Goal: Information Seeking & Learning: Learn about a topic

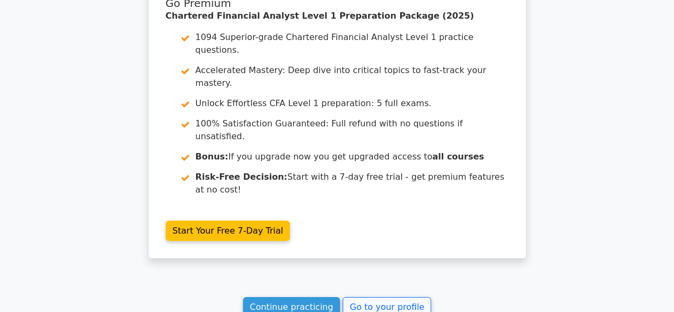
scroll to position [1517, 0]
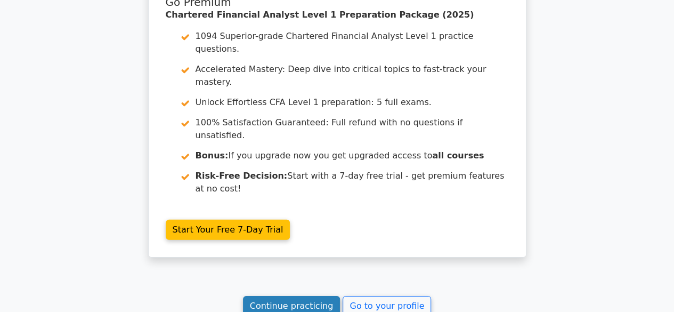
click at [302, 296] on link "Continue practicing" at bounding box center [291, 306] width 97 height 20
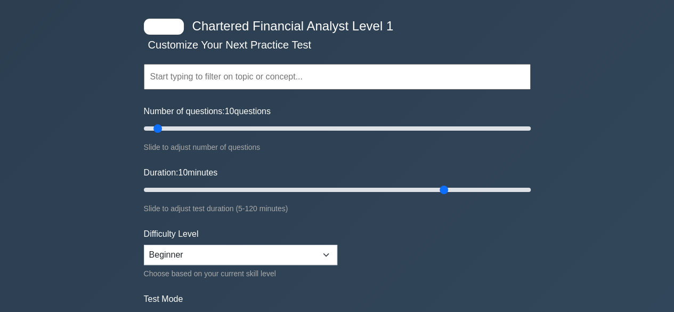
type input "95"
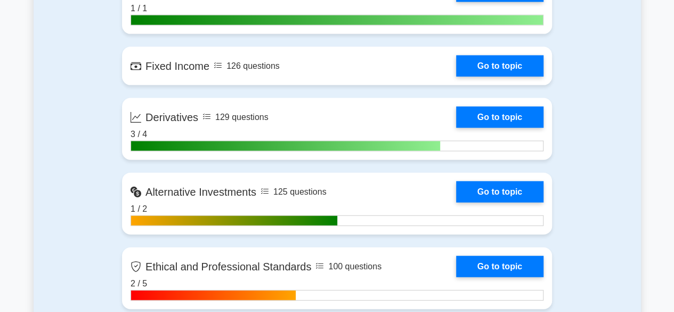
scroll to position [1177, 0]
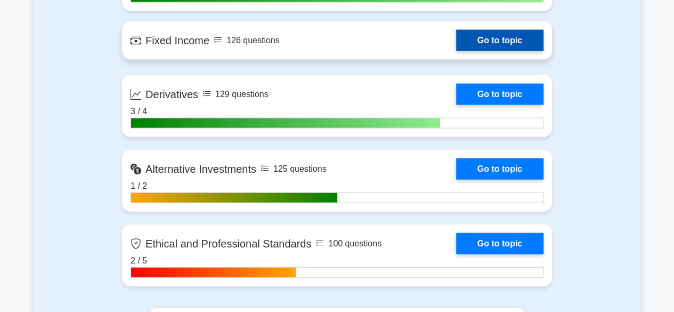
click at [473, 38] on link "Go to topic" at bounding box center [499, 40] width 87 height 21
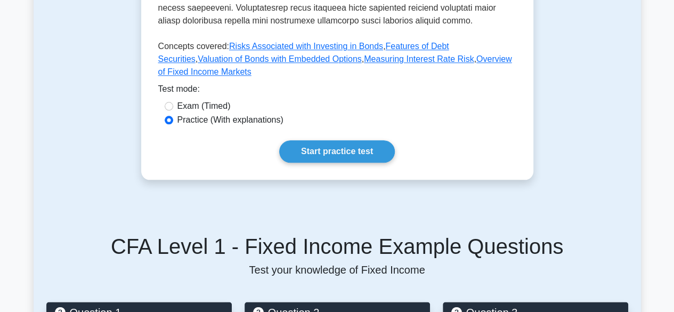
scroll to position [530, 0]
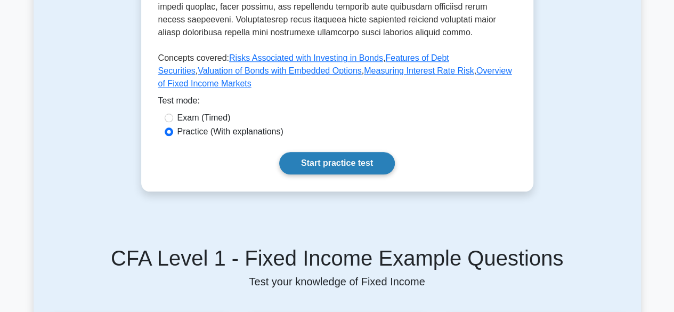
click at [370, 155] on link "Start practice test" at bounding box center [337, 163] width 116 height 22
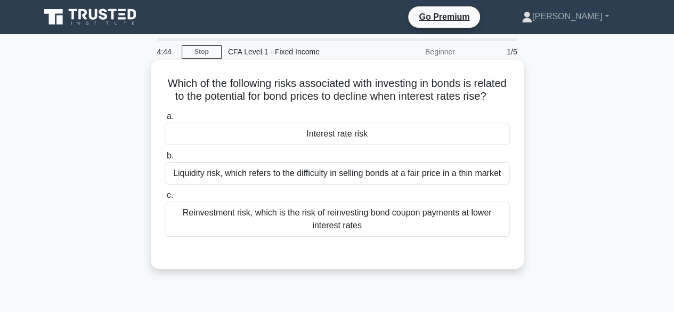
click at [372, 143] on div "Interest rate risk" at bounding box center [337, 134] width 345 height 22
click at [165, 120] on input "a. Interest rate risk" at bounding box center [165, 116] width 0 height 7
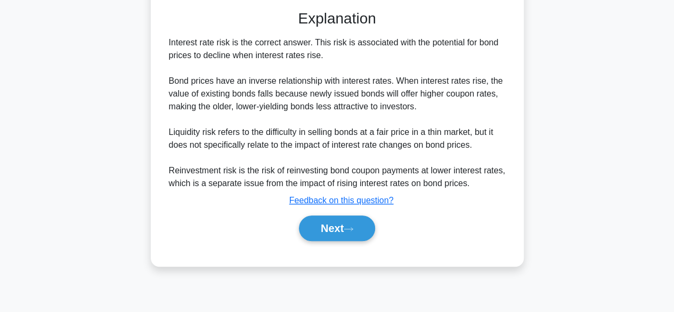
scroll to position [248, 0]
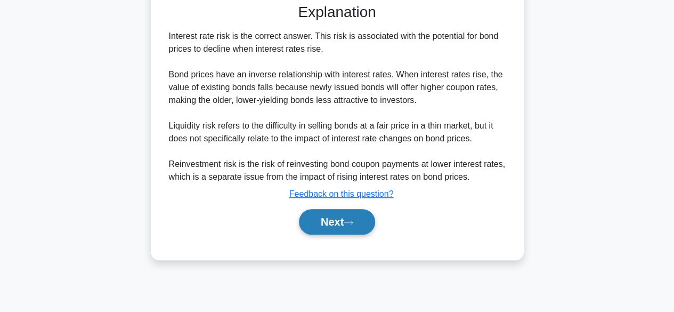
click at [360, 231] on button "Next" at bounding box center [337, 222] width 76 height 26
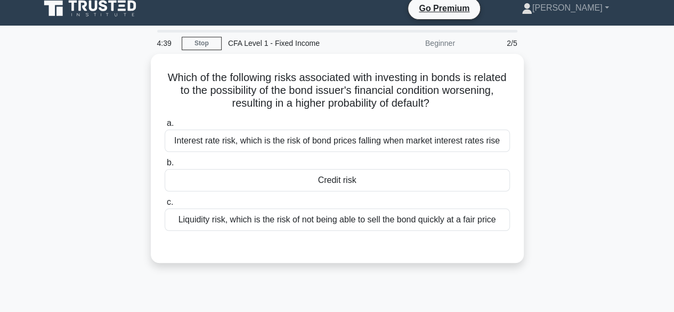
scroll to position [0, 0]
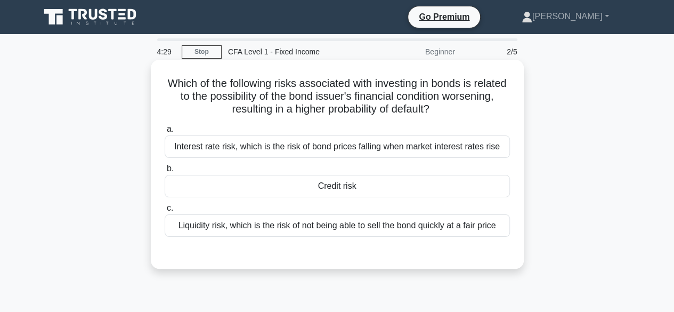
click at [377, 183] on div "Credit risk" at bounding box center [337, 186] width 345 height 22
click at [165, 172] on input "b. Credit risk" at bounding box center [165, 168] width 0 height 7
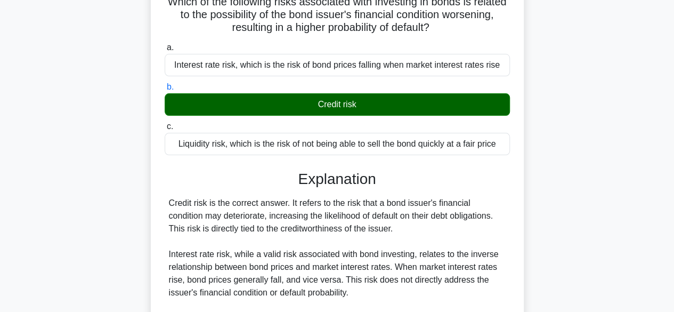
scroll to position [264, 0]
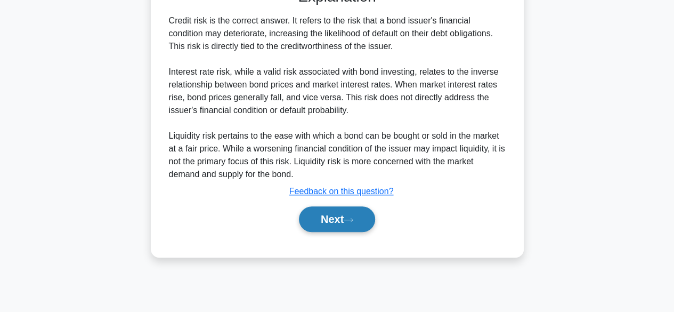
click at [342, 221] on button "Next" at bounding box center [337, 219] width 76 height 26
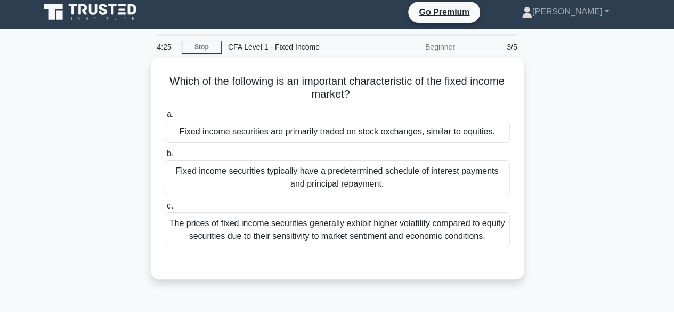
scroll to position [0, 0]
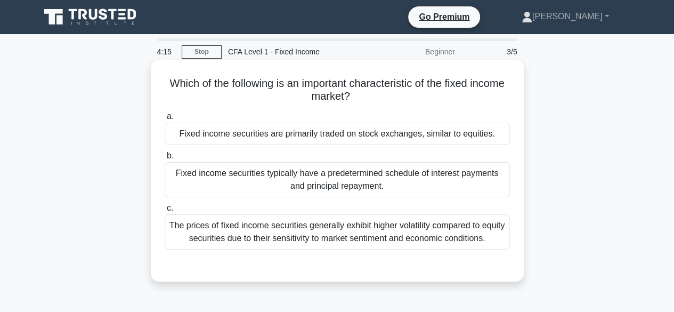
click at [351, 194] on div "Fixed income securities typically have a predetermined schedule of interest pay…" at bounding box center [337, 179] width 345 height 35
click at [165, 159] on input "b. Fixed income securities typically have a predetermined schedule of interest …" at bounding box center [165, 155] width 0 height 7
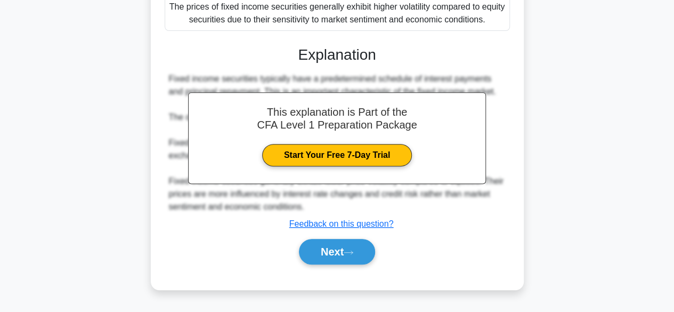
scroll to position [264, 0]
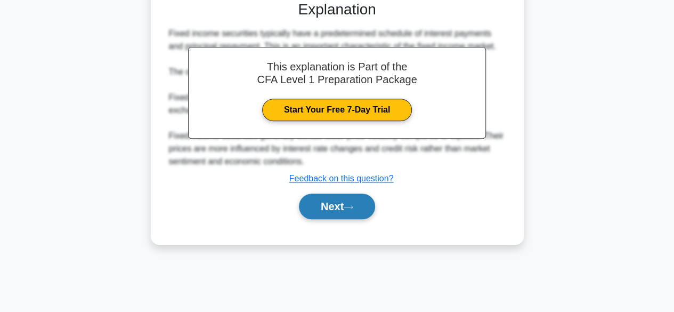
click at [352, 207] on icon at bounding box center [349, 207] width 10 height 6
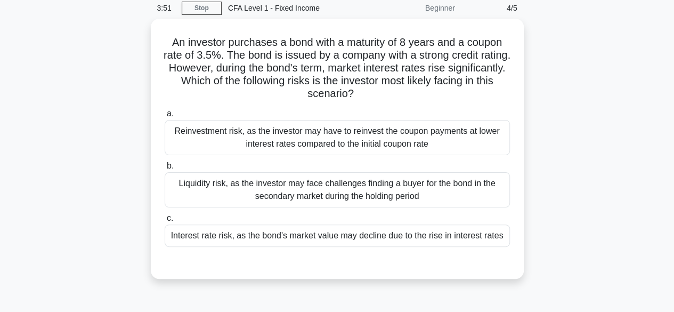
scroll to position [45, 0]
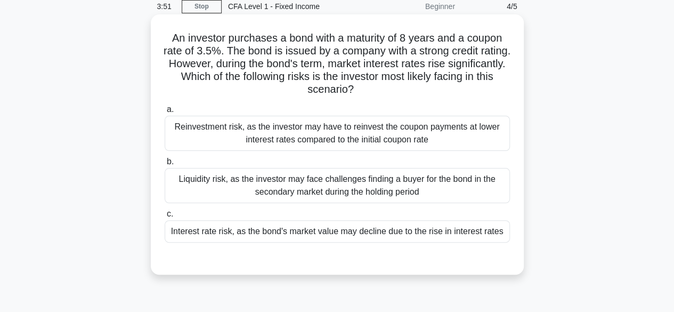
click at [407, 240] on div "Interest rate risk, as the bond's market value may decline due to the rise in i…" at bounding box center [337, 231] width 345 height 22
click at [165, 217] on input "c. Interest rate risk, as the bond's market value may decline due to the rise i…" at bounding box center [165, 213] width 0 height 7
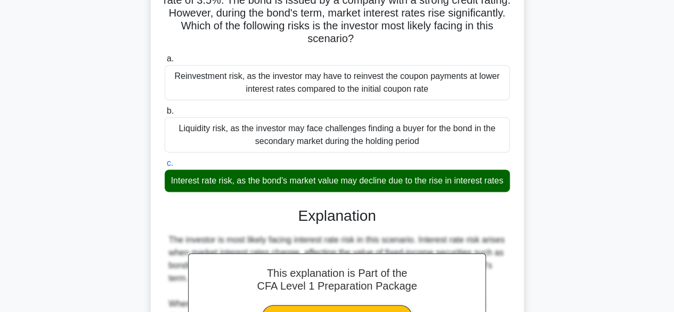
scroll to position [343, 0]
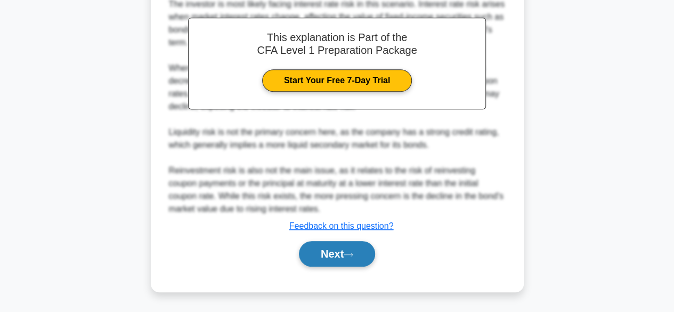
click at [361, 259] on button "Next" at bounding box center [337, 254] width 76 height 26
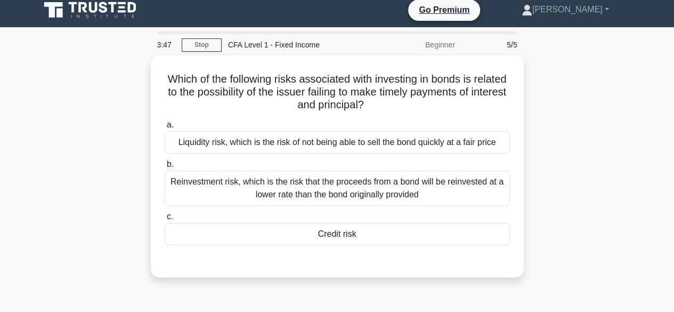
scroll to position [0, 0]
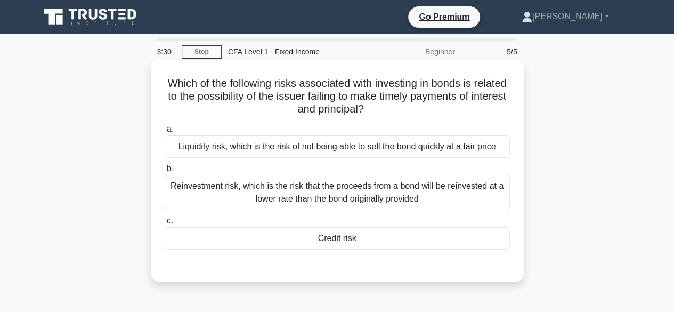
click at [352, 197] on div "Reinvestment risk, which is the risk that the proceeds from a bond will be rein…" at bounding box center [337, 192] width 345 height 35
click at [165, 172] on input "b. Reinvestment risk, which is the risk that the proceeds from a bond will be r…" at bounding box center [165, 168] width 0 height 7
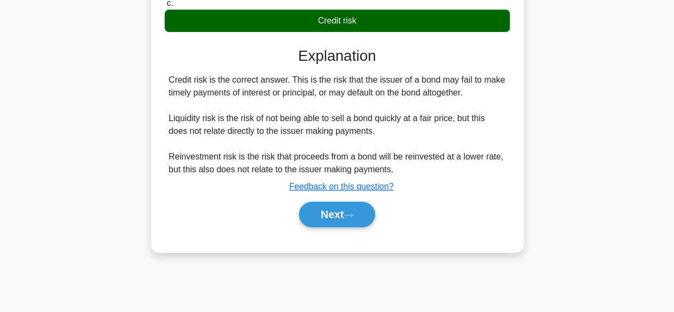
scroll to position [219, 0]
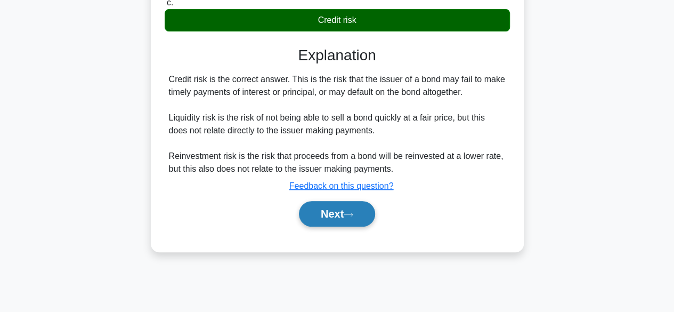
click at [348, 208] on button "Next" at bounding box center [337, 214] width 76 height 26
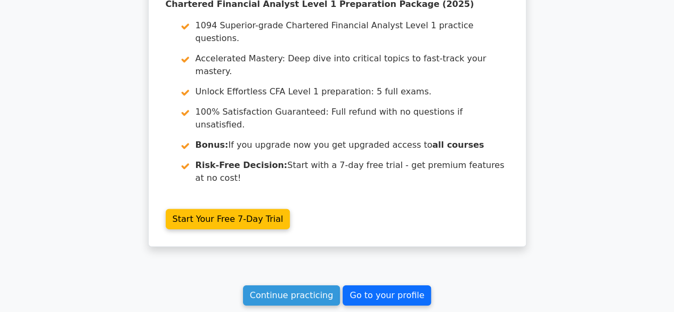
click at [401, 285] on link "Go to your profile" at bounding box center [387, 295] width 88 height 20
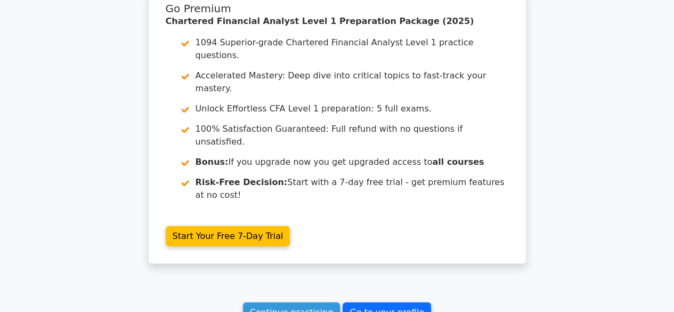
scroll to position [1520, 0]
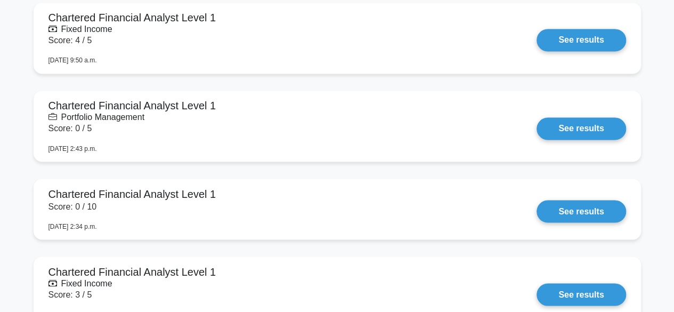
scroll to position [875, 0]
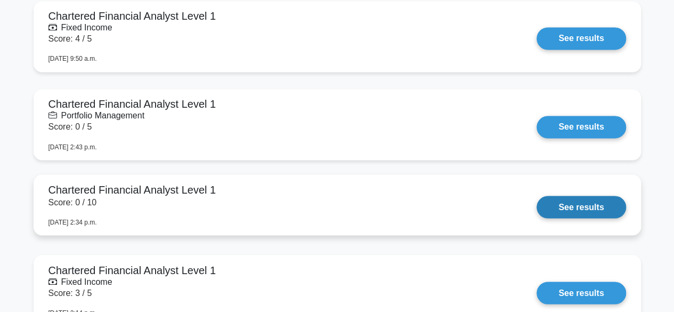
click at [573, 197] on link "See results" at bounding box center [580, 207] width 89 height 22
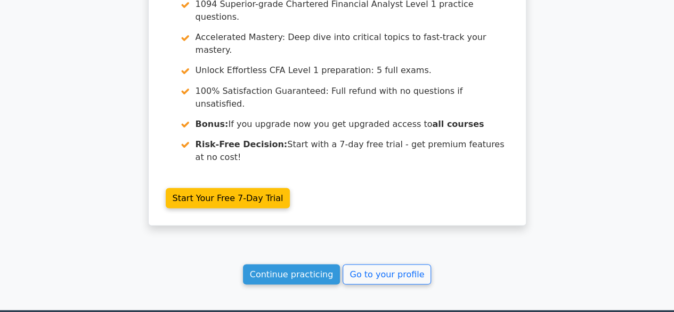
scroll to position [950, 0]
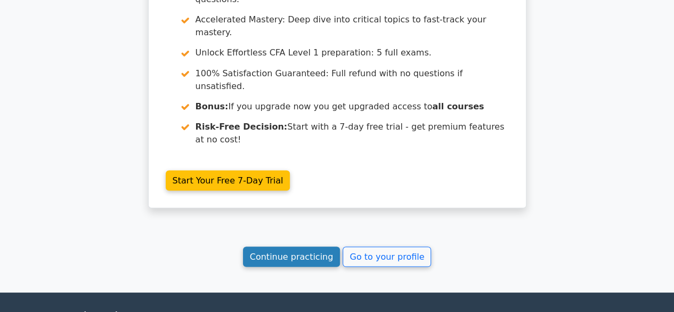
click at [324, 246] on link "Continue practicing" at bounding box center [291, 256] width 97 height 20
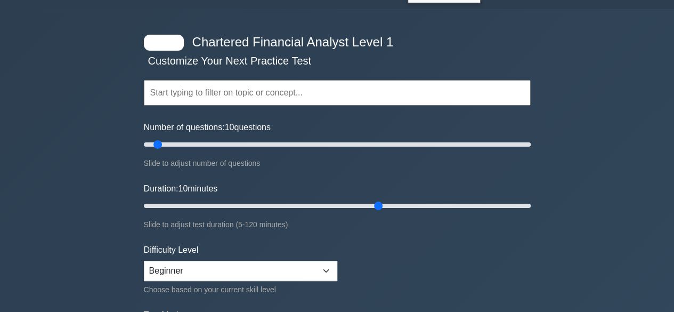
type input "75"
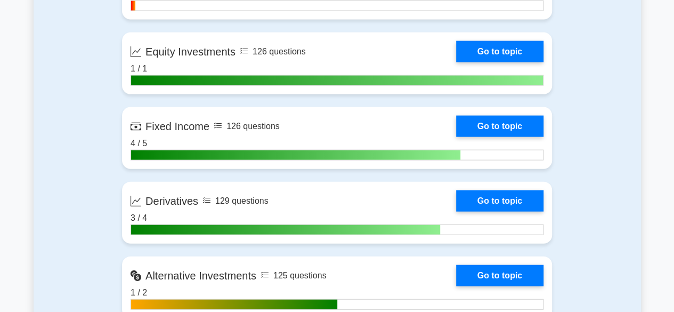
scroll to position [1100, 0]
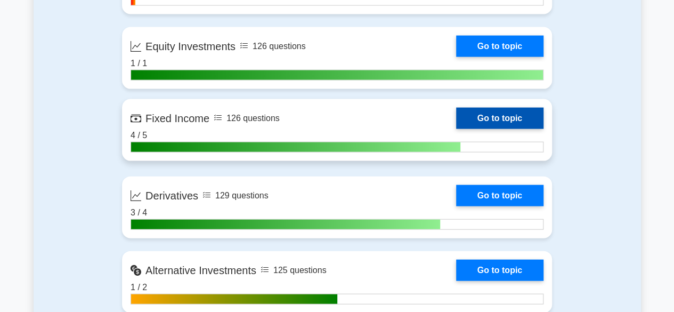
click at [490, 127] on link "Go to topic" at bounding box center [499, 118] width 87 height 21
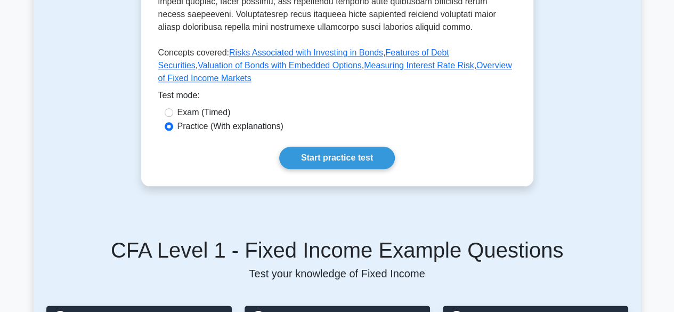
scroll to position [539, 0]
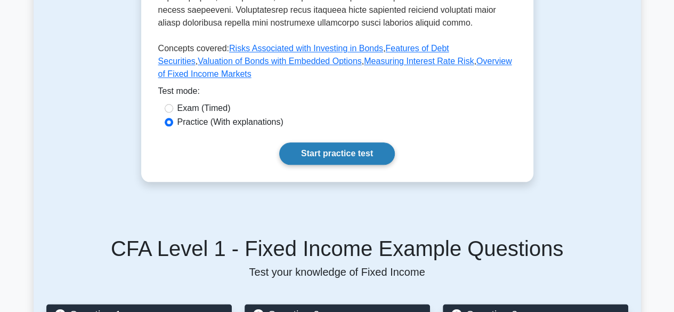
click at [369, 151] on link "Start practice test" at bounding box center [337, 153] width 116 height 22
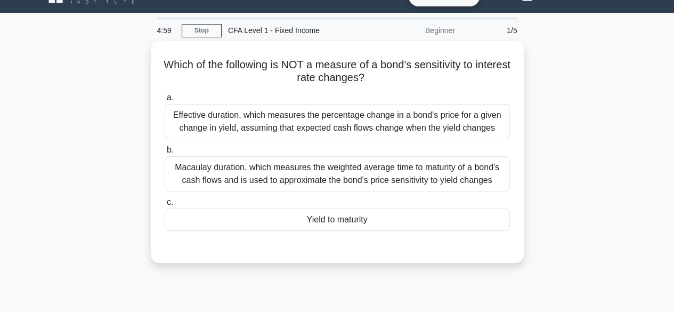
scroll to position [22, 0]
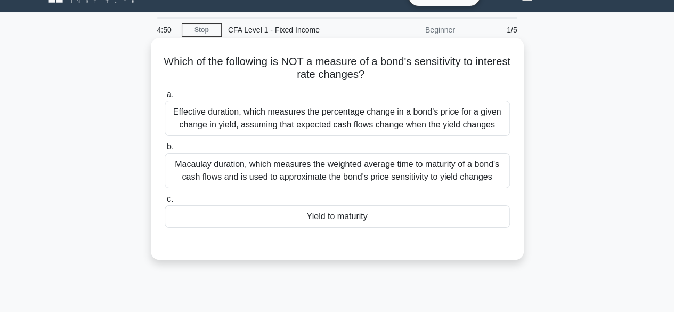
click at [371, 217] on div "Yield to maturity" at bounding box center [337, 216] width 345 height 22
click at [165, 202] on input "c. Yield to maturity" at bounding box center [165, 199] width 0 height 7
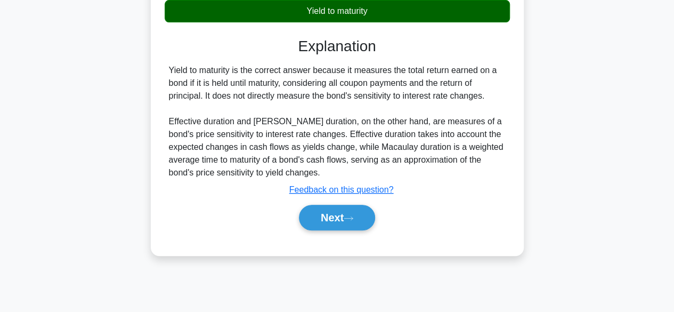
scroll to position [228, 0]
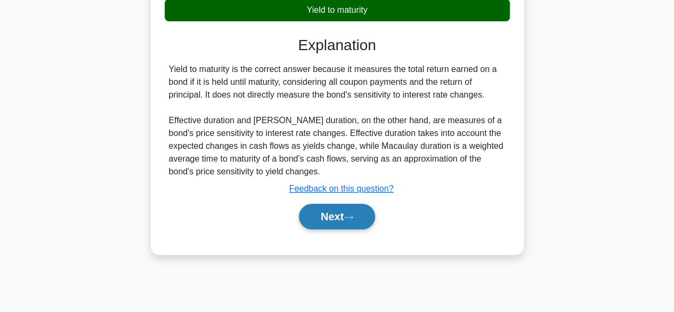
click at [360, 215] on button "Next" at bounding box center [337, 216] width 76 height 26
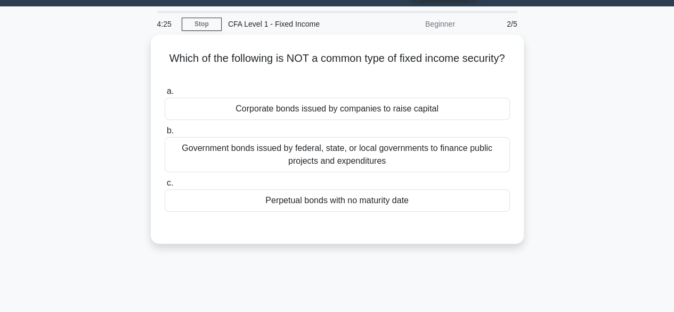
scroll to position [0, 0]
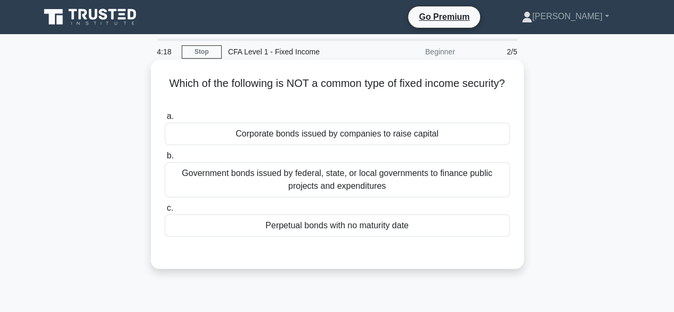
click at [401, 228] on div "Perpetual bonds with no maturity date" at bounding box center [337, 225] width 345 height 22
click at [165, 211] on input "c. Perpetual bonds with no maturity date" at bounding box center [165, 208] width 0 height 7
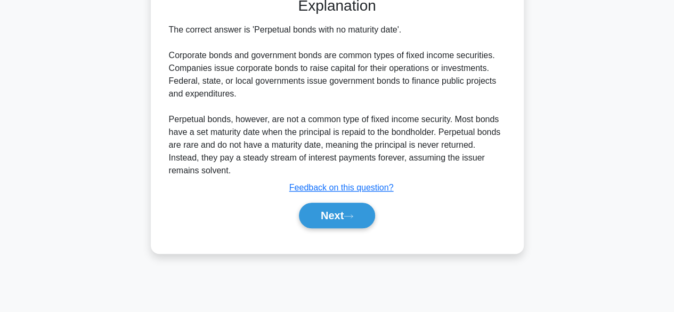
scroll to position [257, 0]
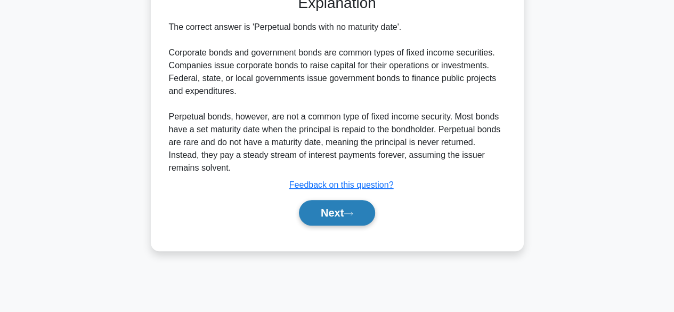
click at [362, 223] on button "Next" at bounding box center [337, 213] width 76 height 26
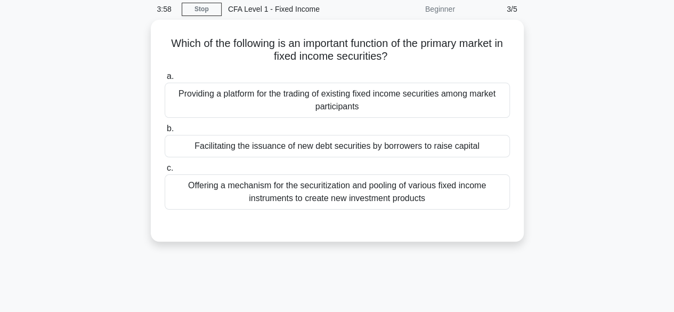
scroll to position [43, 0]
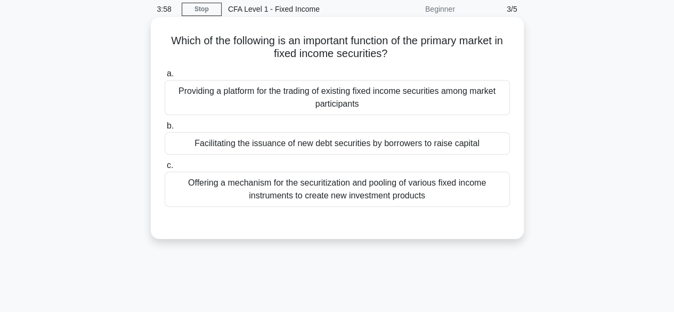
click at [436, 154] on div "Facilitating the issuance of new debt securities by borrowers to raise capital" at bounding box center [337, 143] width 345 height 22
click at [165, 129] on input "b. Facilitating the issuance of new debt securities by borrowers to raise capit…" at bounding box center [165, 126] width 0 height 7
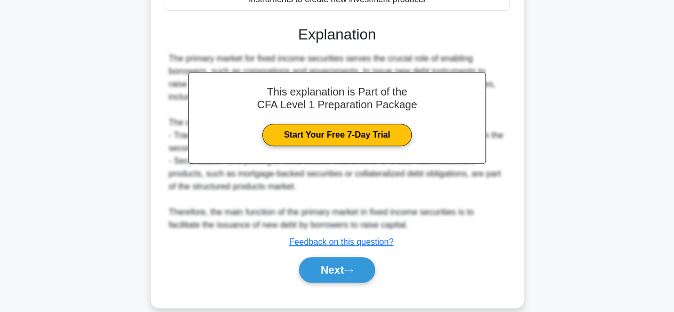
scroll to position [264, 0]
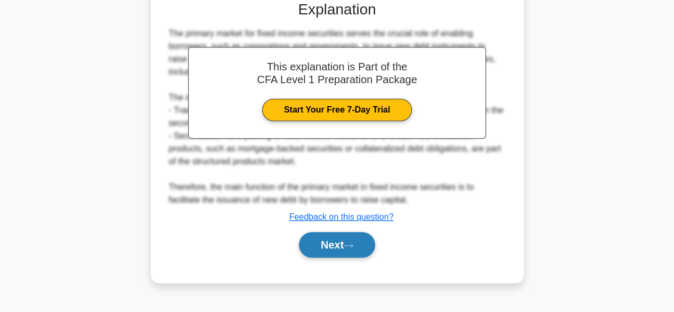
click at [361, 239] on button "Next" at bounding box center [337, 245] width 76 height 26
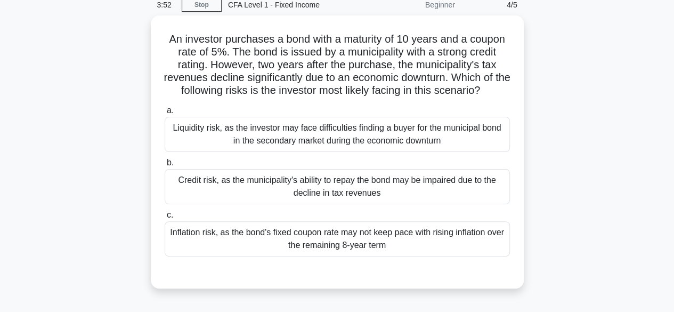
scroll to position [46, 0]
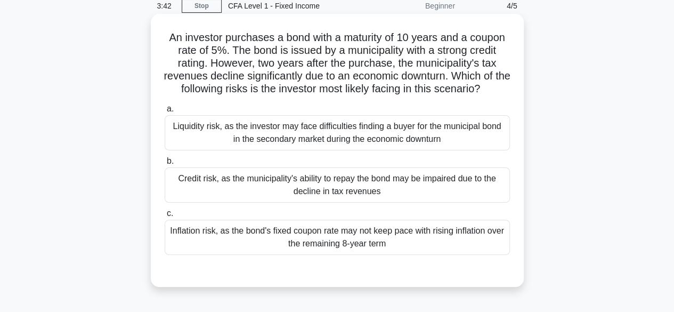
click at [420, 190] on div "Credit risk, as the municipality's ability to repay the bond may be impaired du…" at bounding box center [337, 184] width 345 height 35
click at [165, 165] on input "b. Credit risk, as the municipality's ability to repay the bond may be impaired…" at bounding box center [165, 161] width 0 height 7
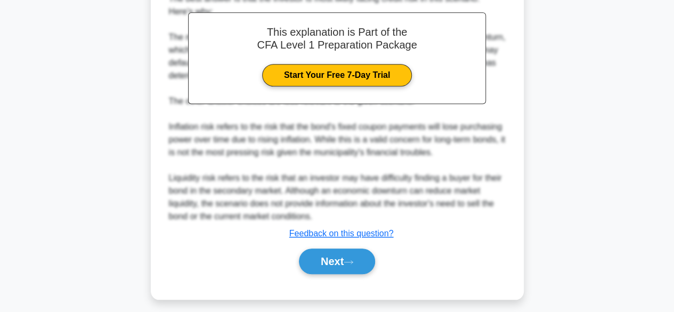
scroll to position [356, 0]
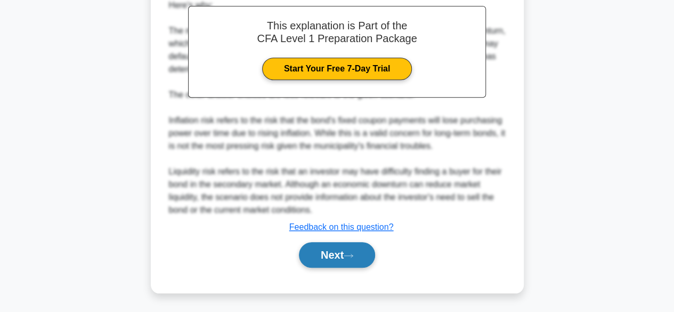
click at [353, 257] on icon at bounding box center [349, 256] width 10 height 6
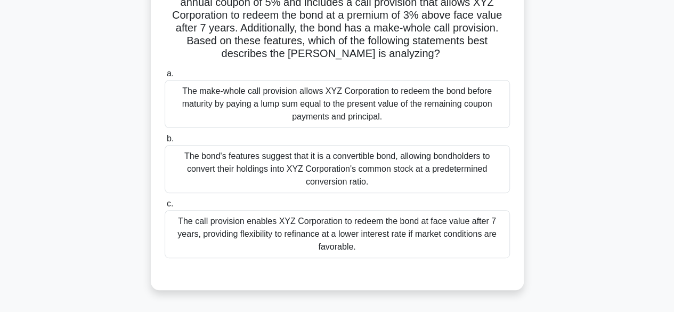
scroll to position [123, 0]
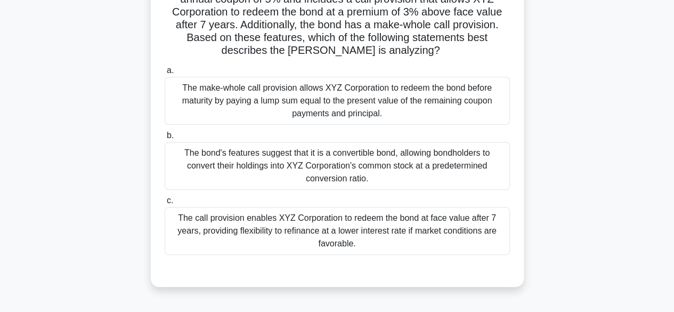
click at [463, 113] on div "The make-whole call provision allows XYZ Corporation to redeem the bond before …" at bounding box center [337, 101] width 345 height 48
click at [165, 74] on input "a. The make-whole call provision allows XYZ Corporation to redeem the bond befo…" at bounding box center [165, 70] width 0 height 7
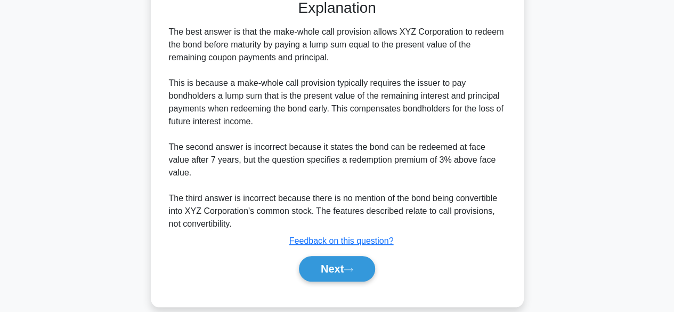
scroll to position [394, 0]
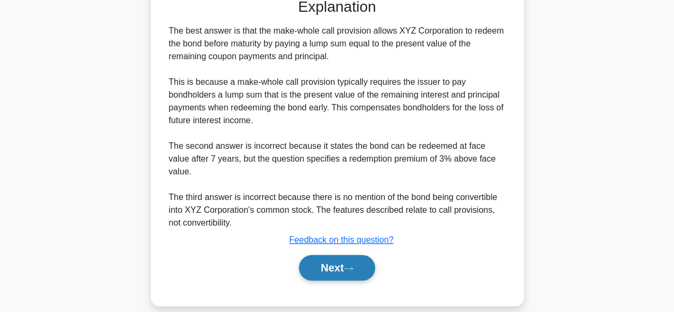
click at [365, 255] on button "Next" at bounding box center [337, 268] width 76 height 26
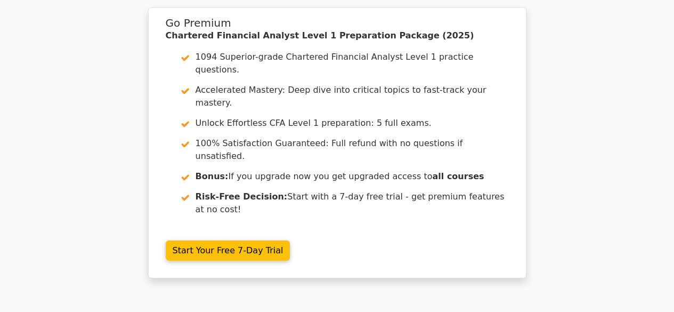
scroll to position [1469, 0]
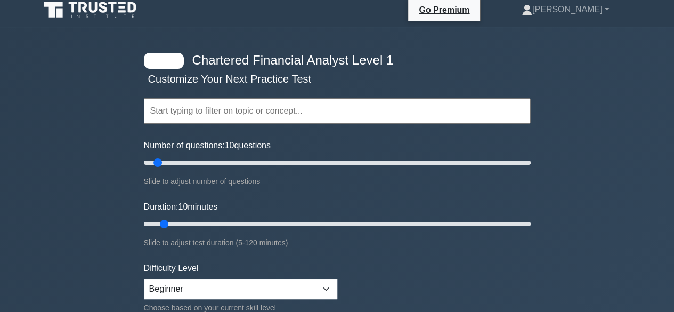
scroll to position [27, 0]
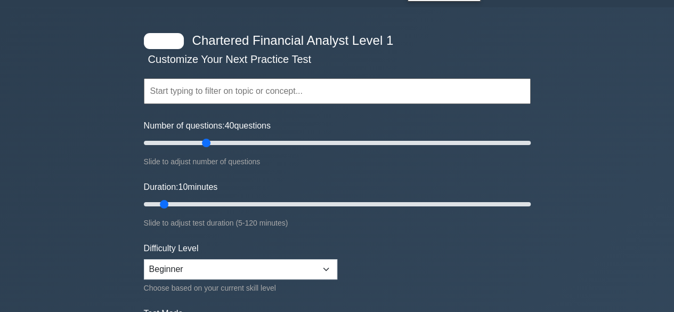
type input "35"
type input "60"
type input "20"
type input "35"
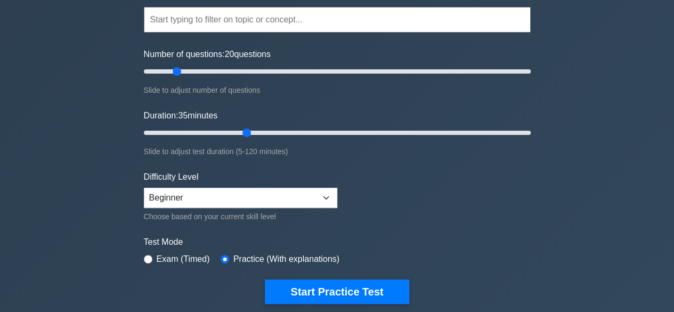
scroll to position [101, 0]
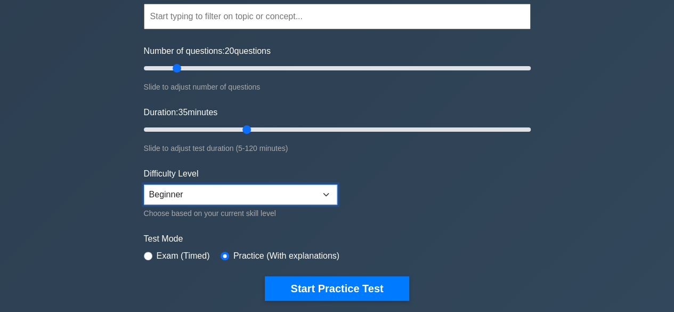
click at [319, 197] on select "Beginner Intermediate Expert" at bounding box center [240, 194] width 193 height 20
select select "intermediate"
click at [144, 184] on select "Beginner Intermediate Expert" at bounding box center [240, 194] width 193 height 20
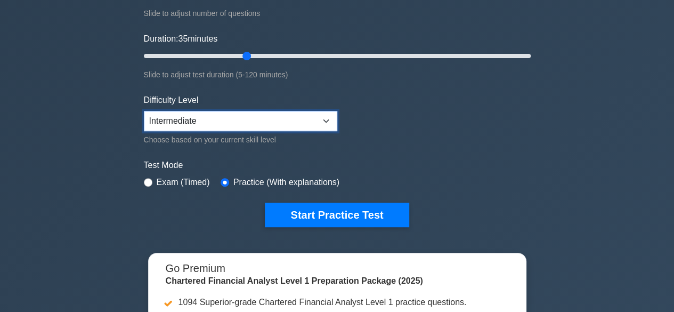
scroll to position [178, 0]
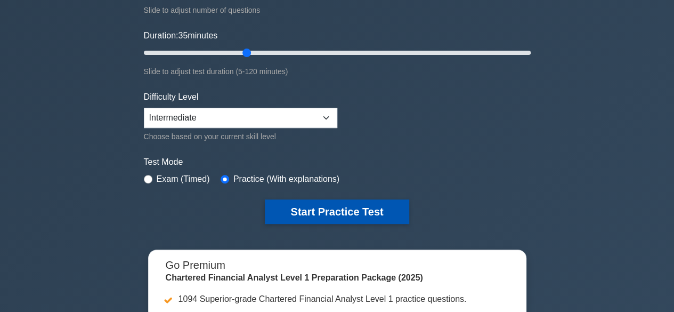
click at [360, 214] on button "Start Practice Test" at bounding box center [337, 211] width 144 height 25
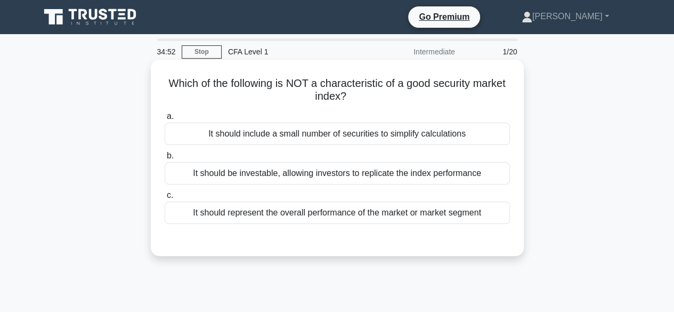
click at [415, 224] on div "It should represent the overall performance of the market or market segment" at bounding box center [337, 212] width 345 height 22
click at [165, 199] on input "c. It should represent the overall performance of the market or market segment" at bounding box center [165, 195] width 0 height 7
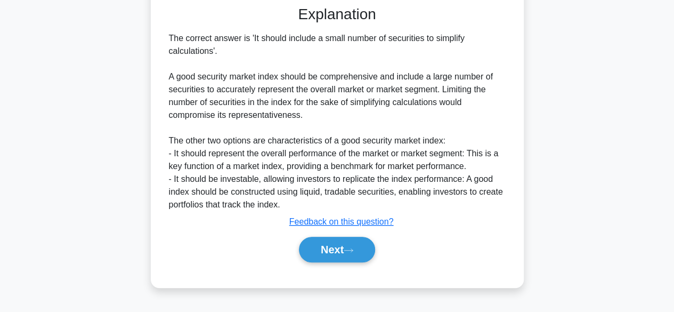
scroll to position [235, 0]
click at [346, 259] on button "Next" at bounding box center [337, 249] width 76 height 26
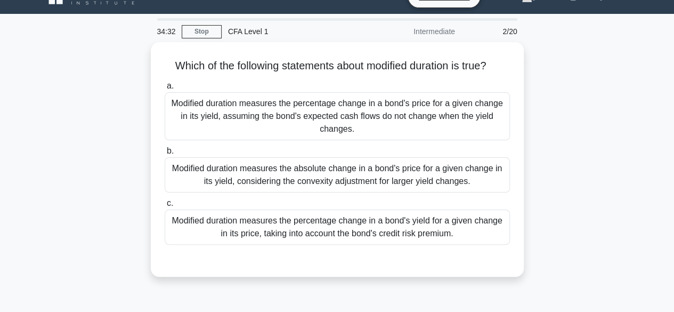
scroll to position [0, 0]
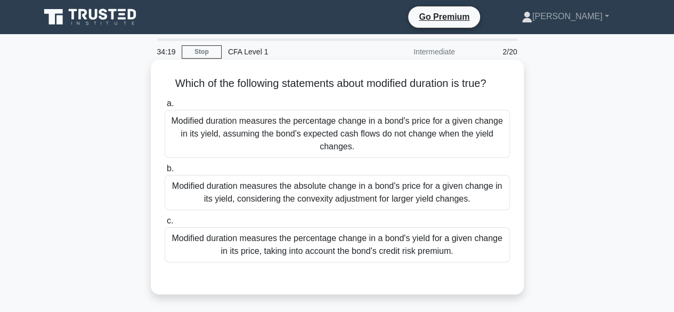
click at [418, 141] on div "Modified duration measures the percentage change in a bond's price for a given …" at bounding box center [337, 134] width 345 height 48
click at [165, 107] on input "a. Modified duration measures the percentage change in a bond's price for a giv…" at bounding box center [165, 103] width 0 height 7
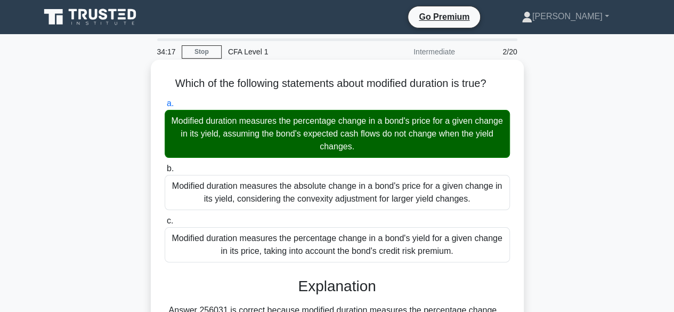
click at [412, 276] on div "a. Modified duration measures the percentage change in a bond's price for a giv…" at bounding box center [337, 301] width 347 height 413
click at [412, 262] on div "Modified duration measures the percentage change in a bond's yield for a given …" at bounding box center [337, 244] width 345 height 35
click at [165, 224] on input "c. Modified duration measures the percentage change in a bond's yield for a giv…" at bounding box center [165, 220] width 0 height 7
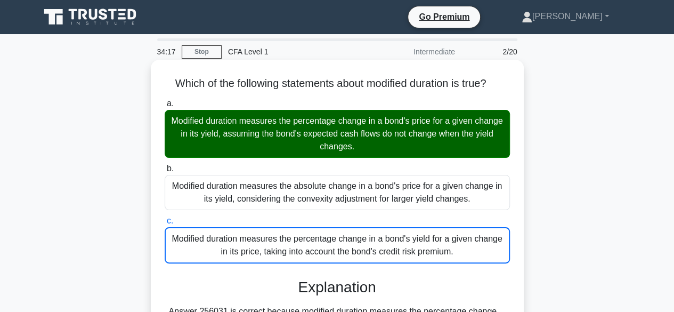
click at [412, 259] on div "Modified duration measures the percentage change in a bond's yield for a given …" at bounding box center [337, 245] width 345 height 36
click at [165, 224] on input "c. Modified duration measures the percentage change in a bond's yield for a giv…" at bounding box center [165, 220] width 0 height 7
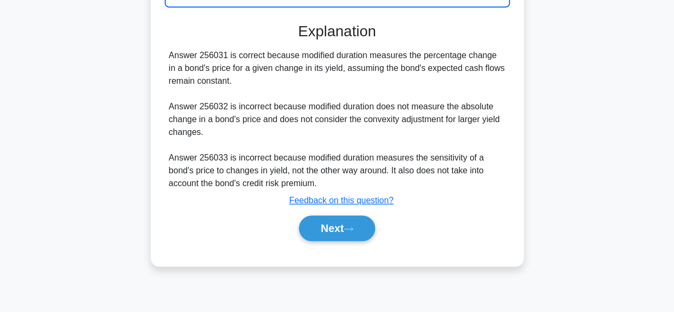
scroll to position [264, 0]
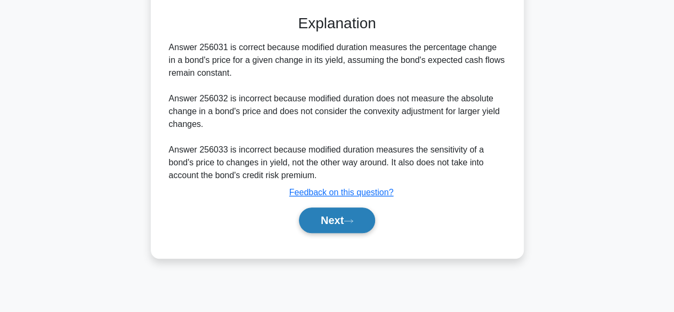
click at [363, 225] on button "Next" at bounding box center [337, 220] width 76 height 26
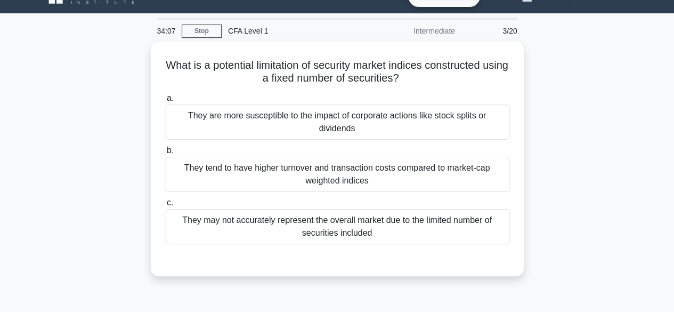
scroll to position [18, 0]
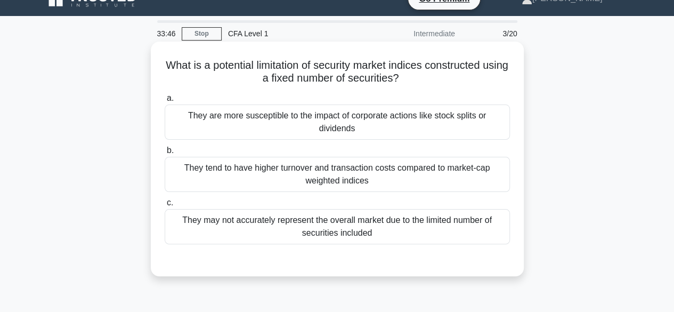
click at [384, 236] on div "They may not accurately represent the overall market due to the limited number …" at bounding box center [337, 226] width 345 height 35
click at [165, 206] on input "c. They may not accurately represent the overall market due to the limited numb…" at bounding box center [165, 202] width 0 height 7
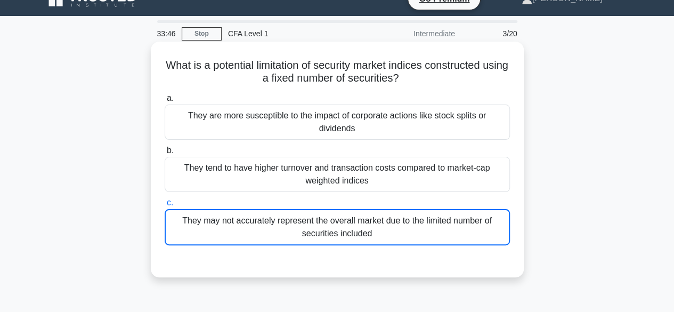
click at [384, 232] on div "They may not accurately represent the overall market due to the limited number …" at bounding box center [337, 227] width 345 height 36
click at [165, 206] on input "c. They may not accurately represent the overall market due to the limited numb…" at bounding box center [165, 202] width 0 height 7
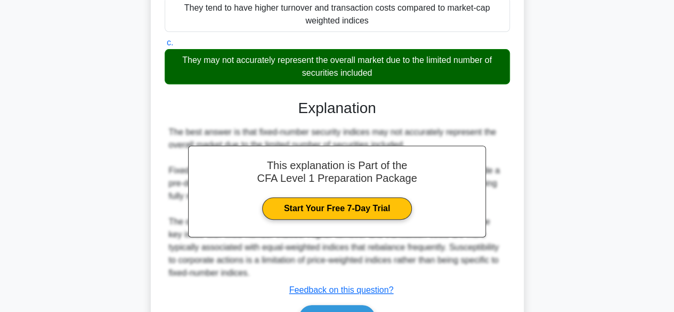
scroll to position [264, 0]
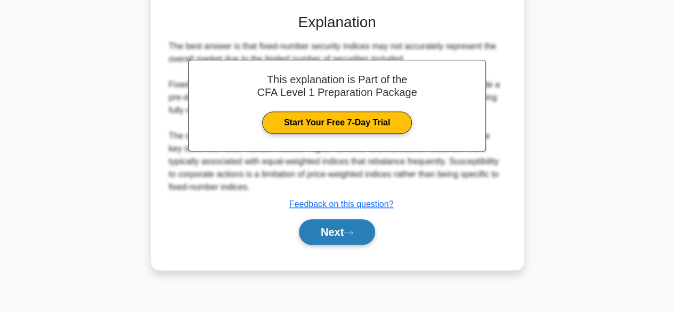
click at [359, 229] on button "Next" at bounding box center [337, 232] width 76 height 26
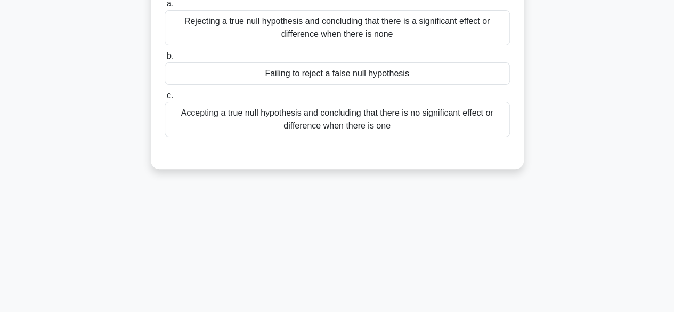
scroll to position [0, 0]
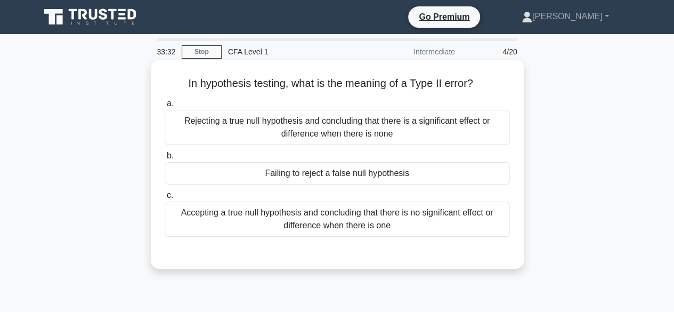
click at [429, 172] on div "Failing to reject a false null hypothesis" at bounding box center [337, 173] width 345 height 22
click at [165, 159] on input "b. Failing to reject a false null hypothesis" at bounding box center [165, 155] width 0 height 7
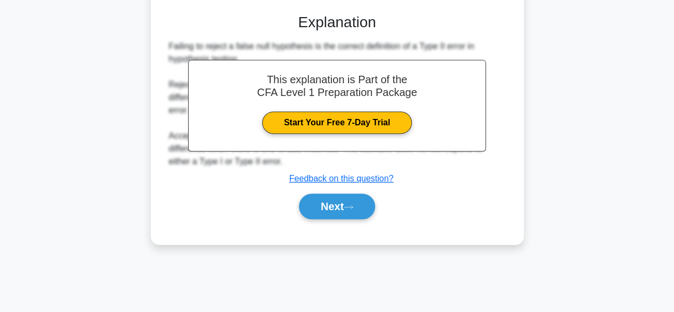
scroll to position [243, 0]
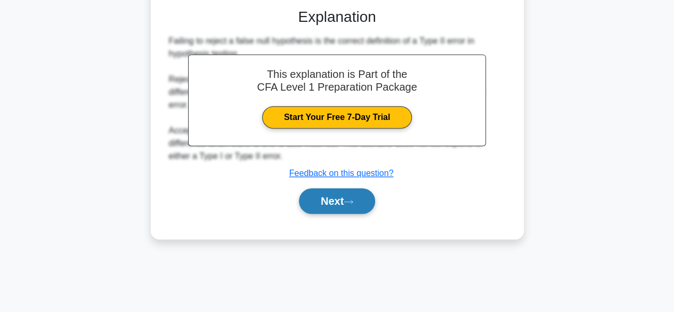
click at [361, 202] on button "Next" at bounding box center [337, 201] width 76 height 26
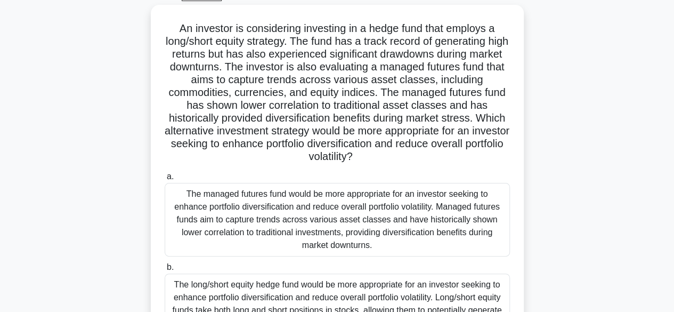
scroll to position [63, 0]
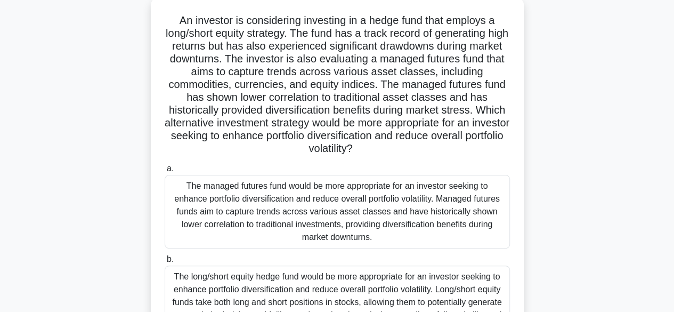
click at [458, 216] on div "The managed futures fund would be more appropriate for an investor seeking to e…" at bounding box center [337, 212] width 345 height 74
click at [165, 172] on input "a. The managed futures fund would be more appropriate for an investor seeking t…" at bounding box center [165, 168] width 0 height 7
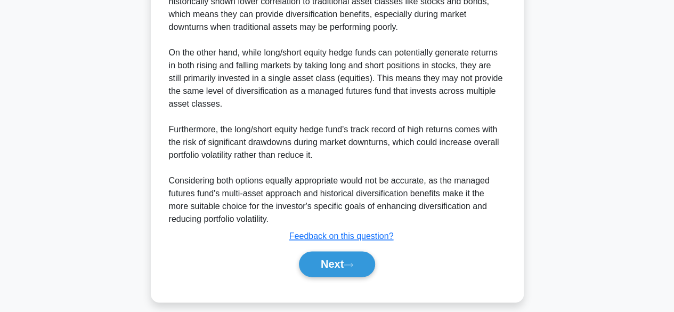
scroll to position [612, 0]
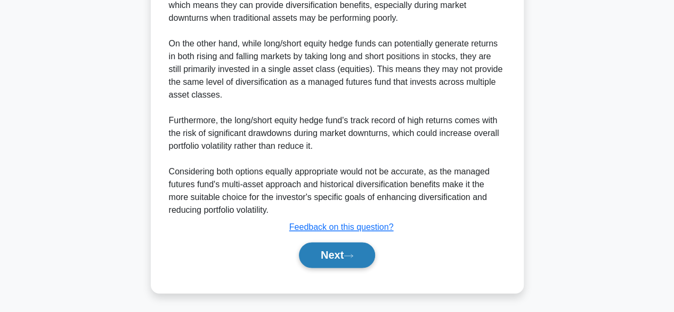
click at [364, 259] on button "Next" at bounding box center [337, 255] width 76 height 26
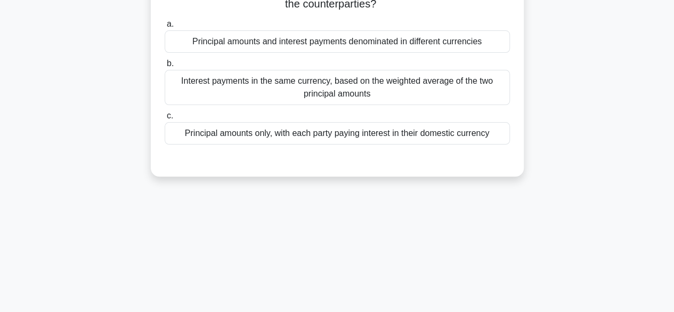
scroll to position [0, 0]
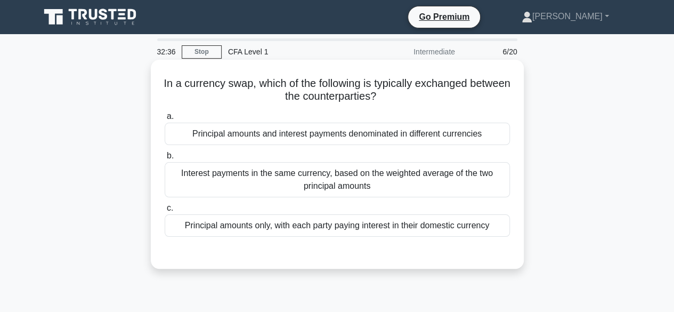
click at [447, 145] on div "Principal amounts and interest payments denominated in different currencies" at bounding box center [337, 134] width 345 height 22
click at [165, 120] on input "a. Principal amounts and interest payments denominated in different currencies" at bounding box center [165, 116] width 0 height 7
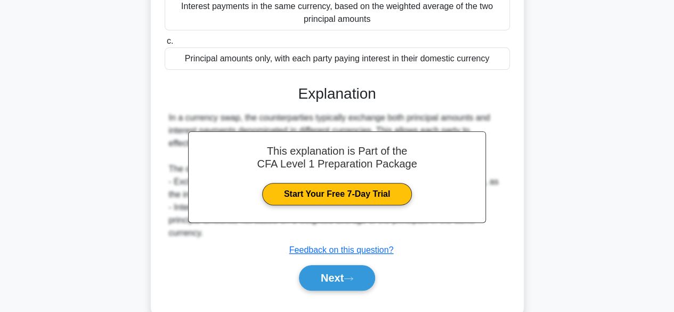
scroll to position [264, 0]
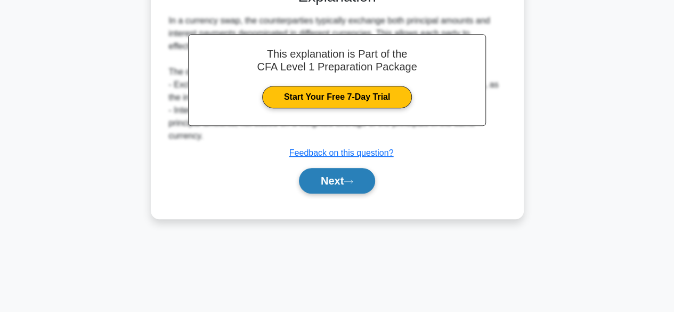
click at [358, 181] on button "Next" at bounding box center [337, 181] width 76 height 26
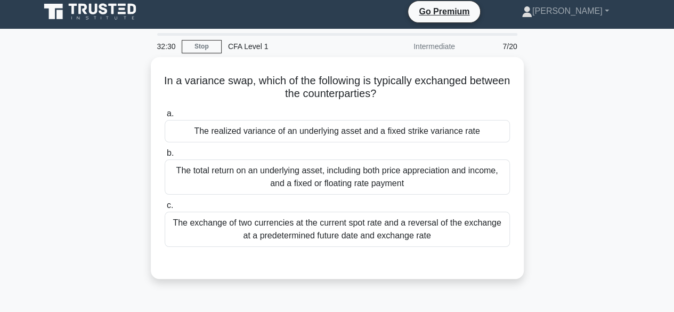
scroll to position [0, 0]
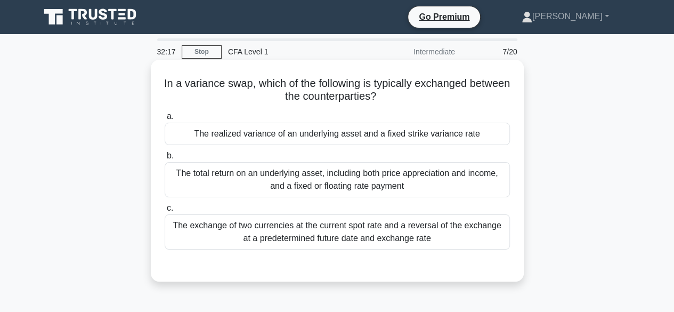
click at [470, 152] on label "b. The total return on an underlying asset, including both price appreciation a…" at bounding box center [337, 173] width 345 height 48
click at [165, 152] on input "b. The total return on an underlying asset, including both price appreciation a…" at bounding box center [165, 155] width 0 height 7
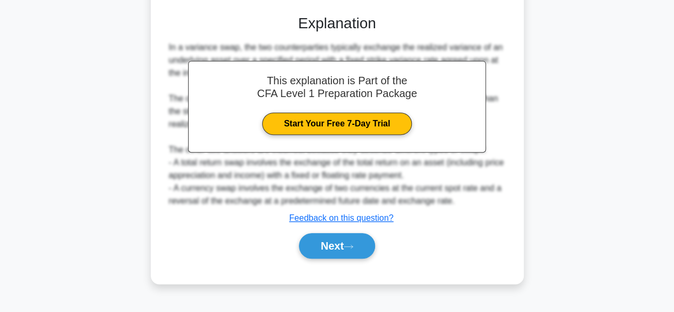
scroll to position [255, 0]
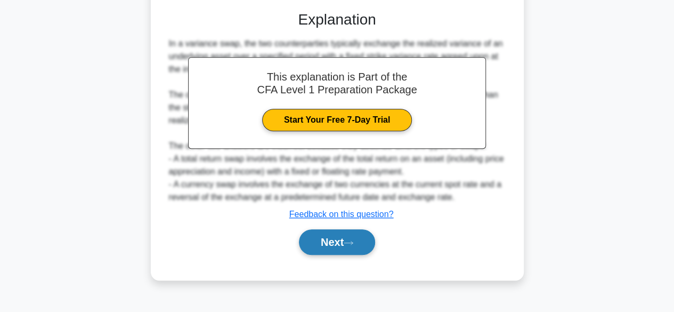
click at [360, 249] on button "Next" at bounding box center [337, 242] width 76 height 26
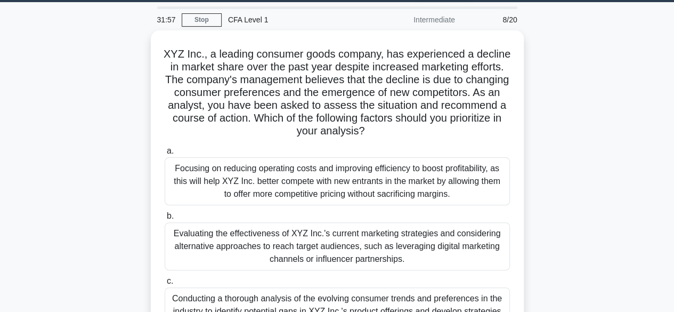
scroll to position [35, 0]
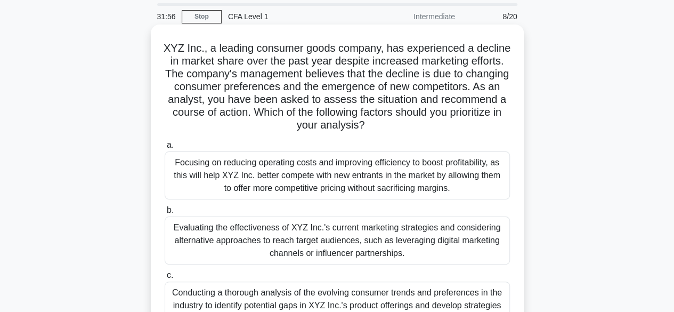
click at [473, 192] on div "Focusing on reducing operating costs and improving efficiency to boost profitab…" at bounding box center [337, 175] width 345 height 48
click at [165, 149] on input "a. Focusing on reducing operating costs and improving efficiency to boost profi…" at bounding box center [165, 145] width 0 height 7
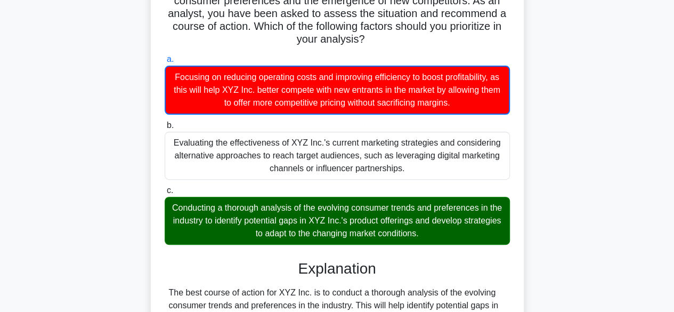
click at [490, 259] on h3 "Explanation" at bounding box center [337, 268] width 332 height 18
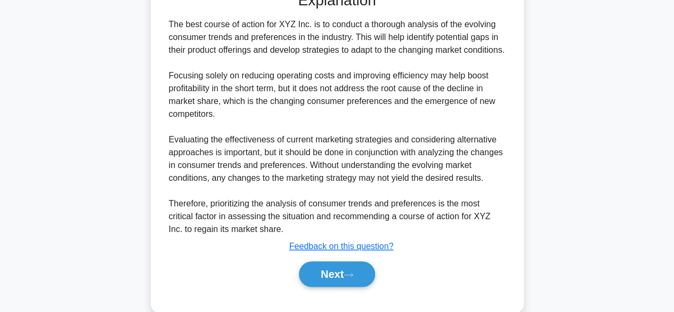
scroll to position [421, 0]
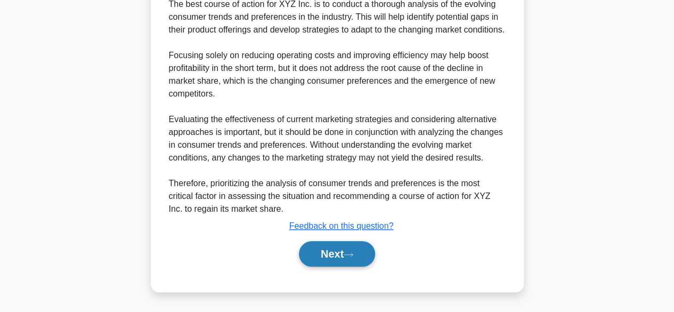
click at [353, 255] on icon at bounding box center [348, 254] width 9 height 3
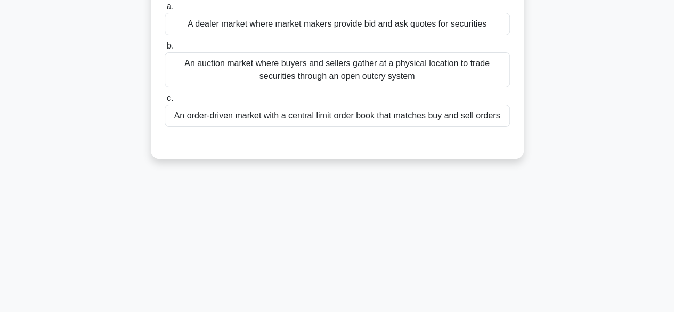
scroll to position [0, 0]
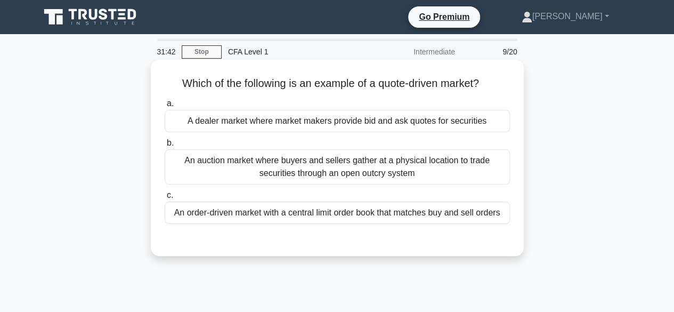
click at [466, 132] on div "A dealer market where market makers provide bid and ask quotes for securities" at bounding box center [337, 121] width 345 height 22
click at [165, 107] on input "a. A dealer market where market makers provide bid and ask quotes for securities" at bounding box center [165, 103] width 0 height 7
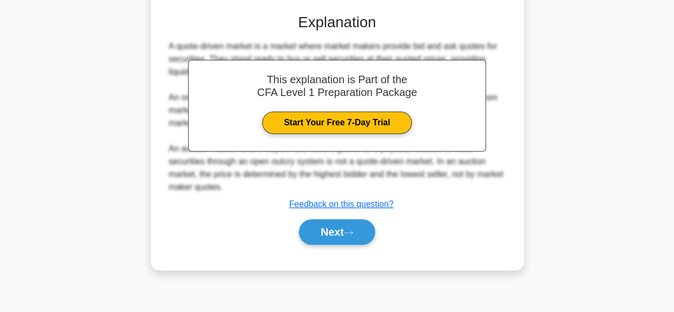
scroll to position [264, 0]
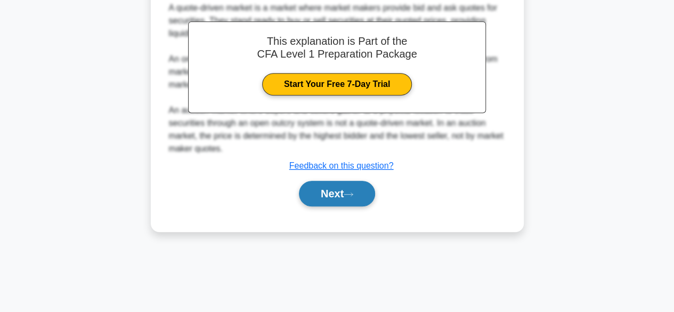
click at [352, 194] on icon at bounding box center [349, 194] width 10 height 6
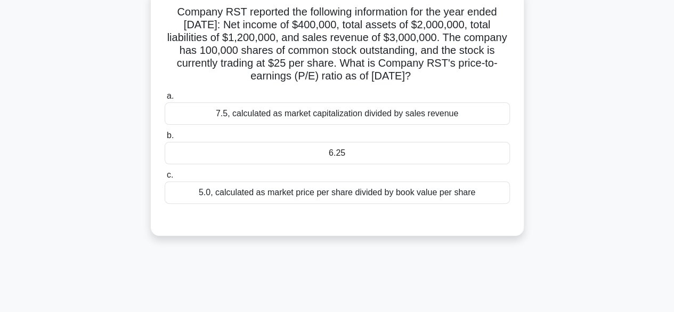
scroll to position [23, 0]
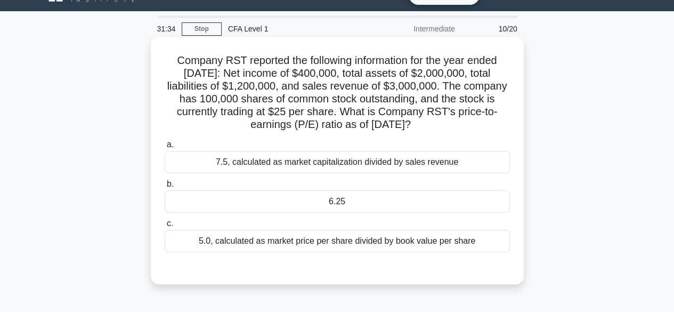
click at [447, 172] on div "7.5, calculated as market capitalization divided by sales revenue" at bounding box center [337, 162] width 345 height 22
click at [165, 148] on input "a. 7.5, calculated as market capitalization divided by sales revenue" at bounding box center [165, 144] width 0 height 7
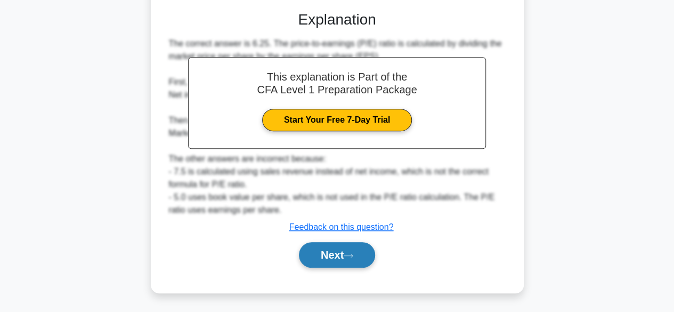
click at [368, 251] on button "Next" at bounding box center [337, 255] width 76 height 26
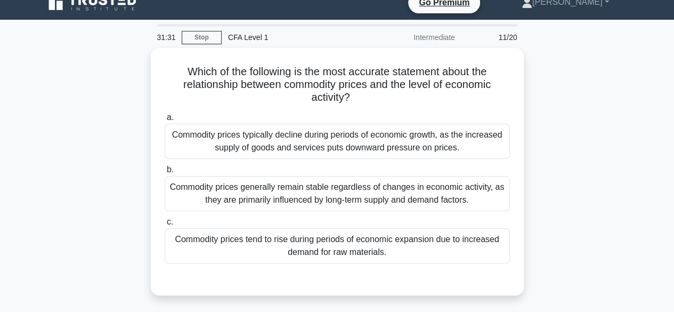
scroll to position [6, 0]
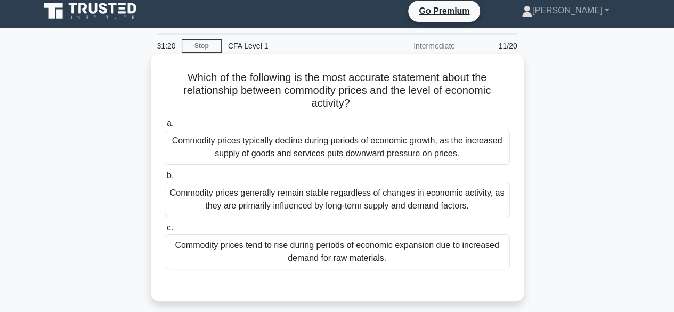
click at [435, 250] on div "Commodity prices tend to rise during periods of economic expansion due to incre…" at bounding box center [337, 251] width 345 height 35
click at [165, 231] on input "c. Commodity prices tend to rise during periods of economic expansion due to in…" at bounding box center [165, 227] width 0 height 7
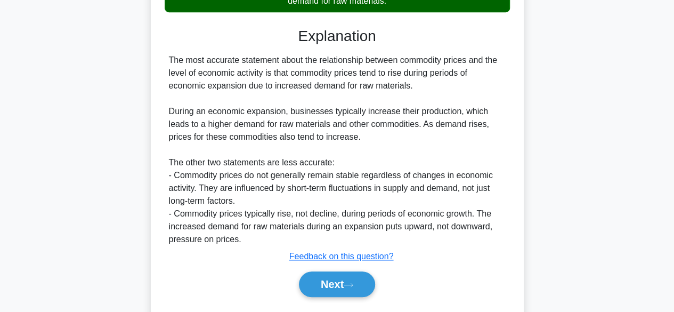
scroll to position [292, 0]
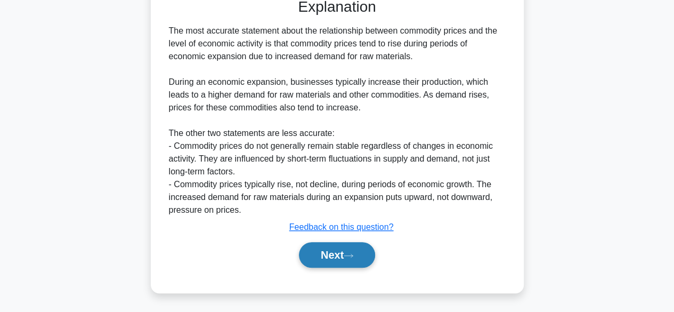
click at [359, 254] on button "Next" at bounding box center [337, 255] width 76 height 26
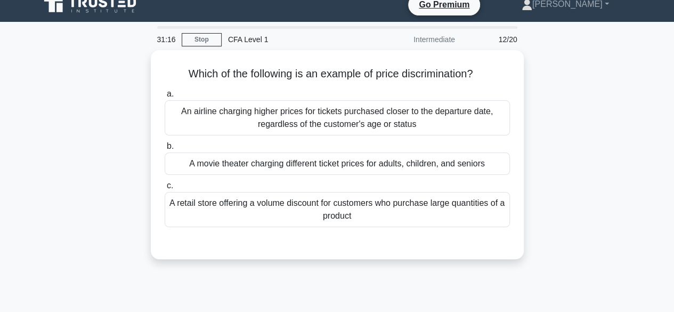
scroll to position [0, 0]
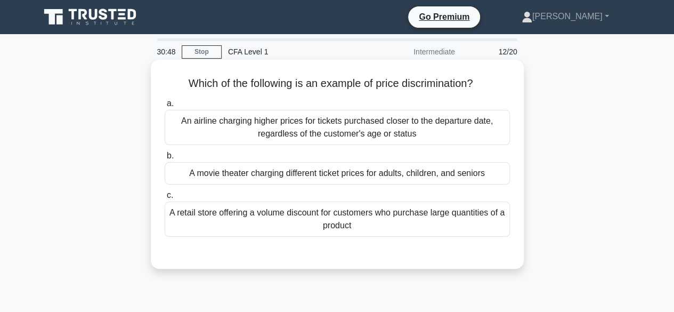
click at [469, 173] on div "A movie theater charging different ticket prices for adults, children, and seni…" at bounding box center [337, 173] width 345 height 22
click at [165, 159] on input "b. A movie theater charging different ticket prices for adults, children, and s…" at bounding box center [165, 155] width 0 height 7
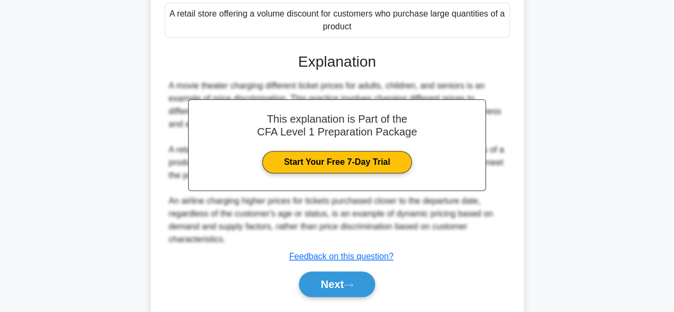
scroll to position [264, 0]
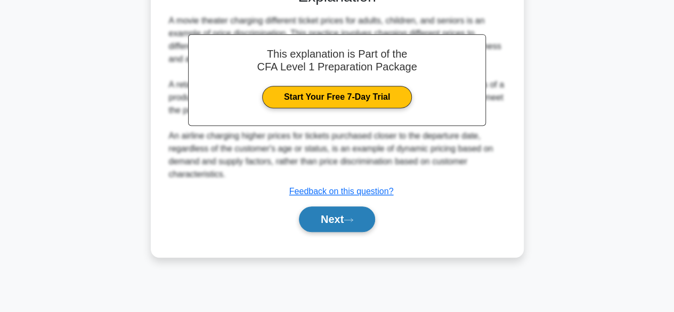
click at [361, 221] on button "Next" at bounding box center [337, 219] width 76 height 26
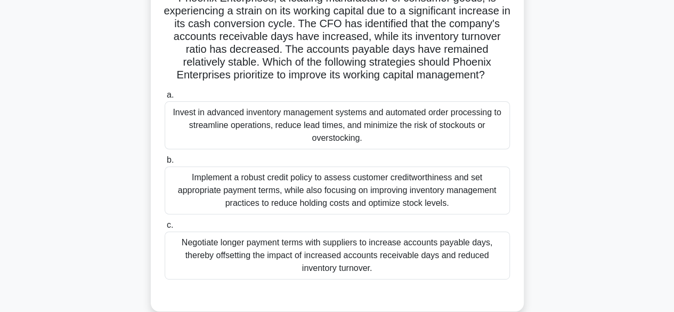
scroll to position [89, 0]
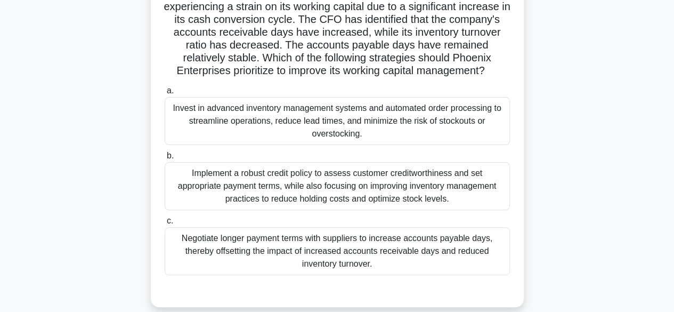
click at [456, 203] on div "Implement a robust credit policy to assess customer creditworthiness and set ap…" at bounding box center [337, 186] width 345 height 48
click at [165, 159] on input "b. Implement a robust credit policy to assess customer creditworthiness and set…" at bounding box center [165, 155] width 0 height 7
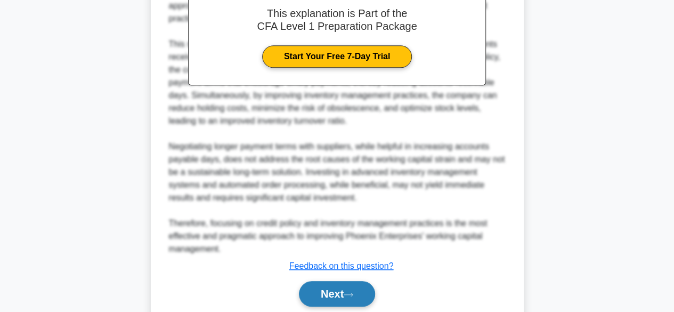
click at [364, 301] on button "Next" at bounding box center [337, 294] width 76 height 26
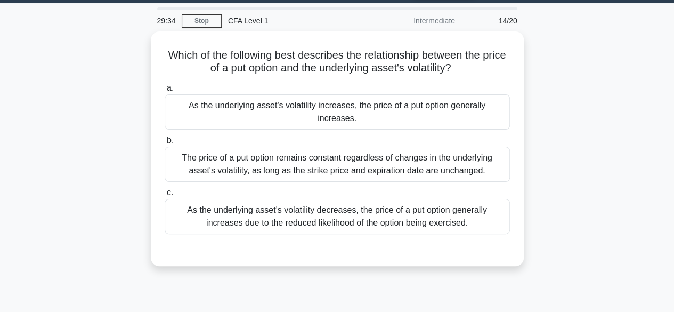
scroll to position [31, 0]
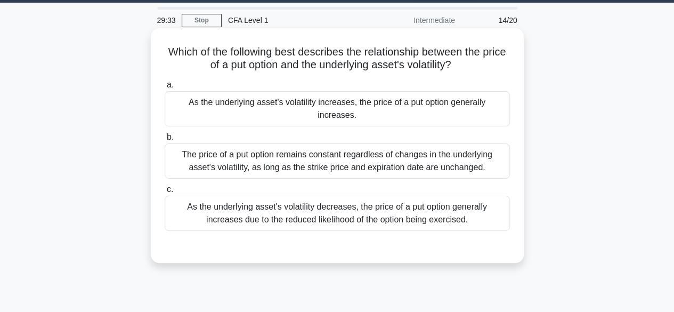
click at [437, 110] on div "As the underlying asset's volatility increases, the price of a put option gener…" at bounding box center [337, 108] width 345 height 35
click at [165, 88] on input "a. As the underlying asset's volatility increases, the price of a put option ge…" at bounding box center [165, 85] width 0 height 7
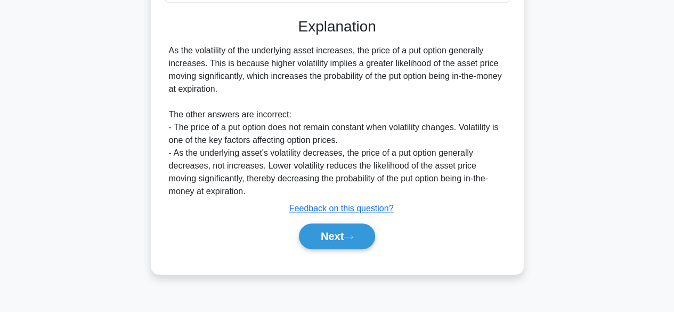
scroll to position [264, 0]
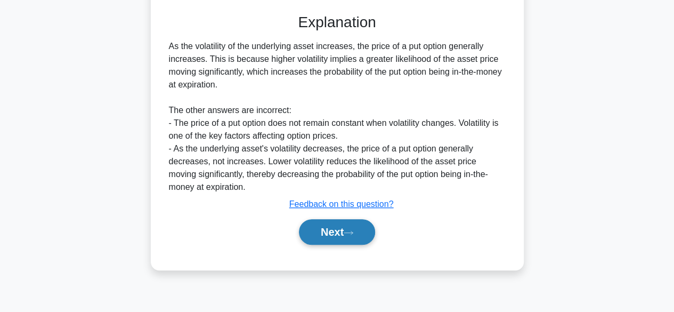
click at [353, 239] on button "Next" at bounding box center [337, 232] width 76 height 26
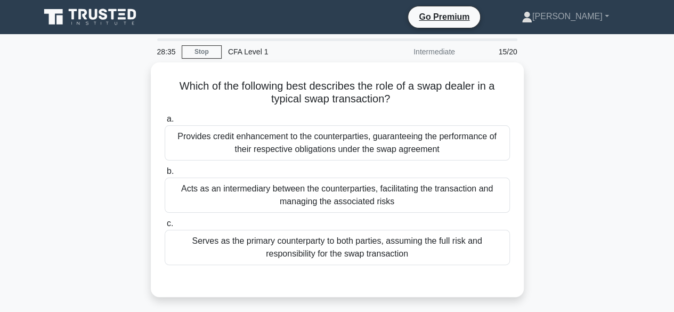
scroll to position [1, 0]
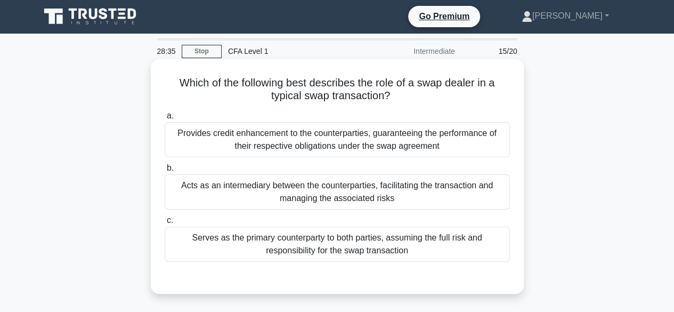
click at [371, 241] on div "Serves as the primary counterparty to both parties, assuming the full risk and …" at bounding box center [337, 243] width 345 height 35
click at [165, 224] on input "c. Serves as the primary counterparty to both parties, assuming the full risk a…" at bounding box center [165, 220] width 0 height 7
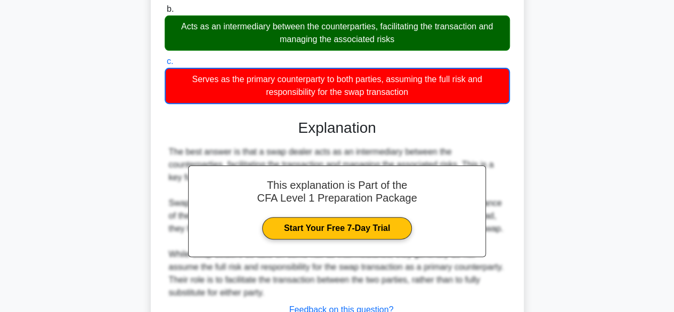
scroll to position [264, 0]
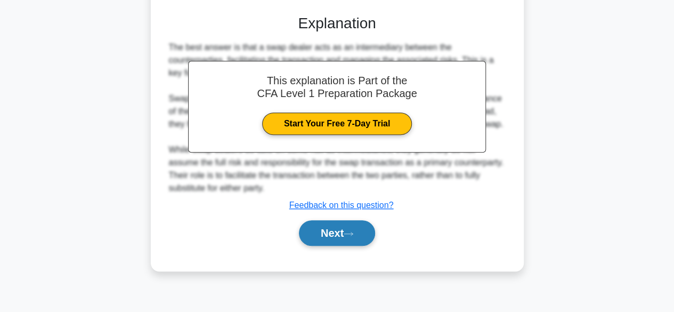
click at [353, 235] on icon at bounding box center [349, 234] width 10 height 6
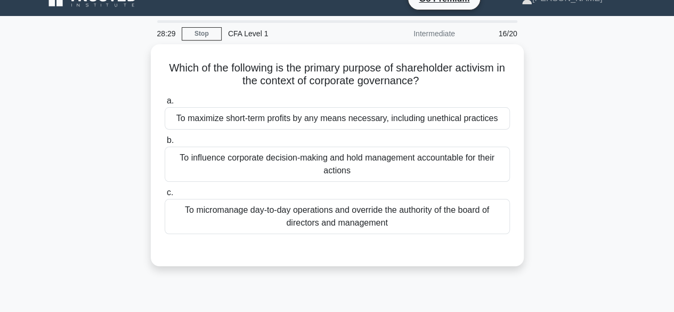
scroll to position [0, 0]
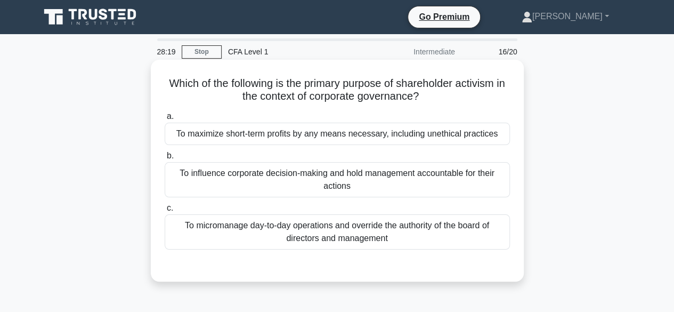
click at [374, 190] on div "To influence corporate decision-making and hold management accountable for thei…" at bounding box center [337, 179] width 345 height 35
click at [165, 159] on input "b. To influence corporate decision-making and hold management accountable for t…" at bounding box center [165, 155] width 0 height 7
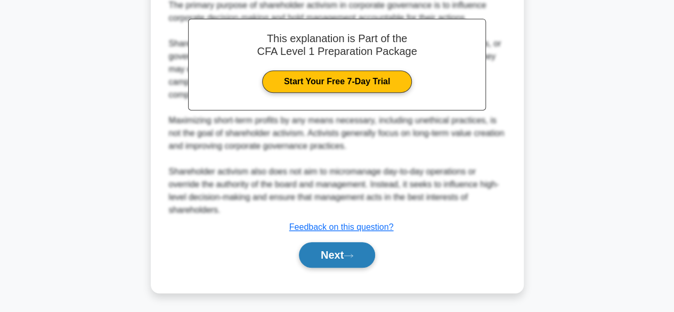
click at [346, 257] on button "Next" at bounding box center [337, 255] width 76 height 26
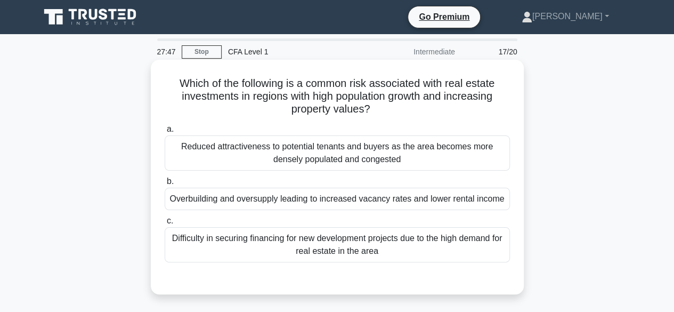
click at [366, 200] on div "Overbuilding and oversupply leading to increased vacancy rates and lower rental…" at bounding box center [337, 199] width 345 height 22
click at [165, 185] on input "b. Overbuilding and oversupply leading to increased vacancy rates and lower ren…" at bounding box center [165, 181] width 0 height 7
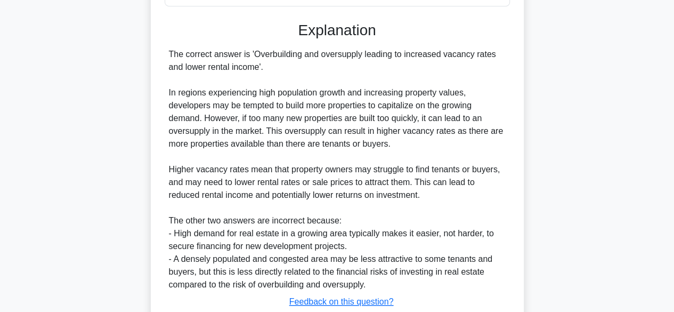
scroll to position [343, 0]
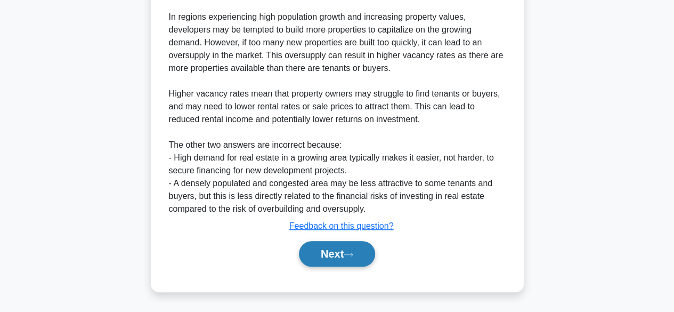
click at [367, 247] on button "Next" at bounding box center [337, 254] width 76 height 26
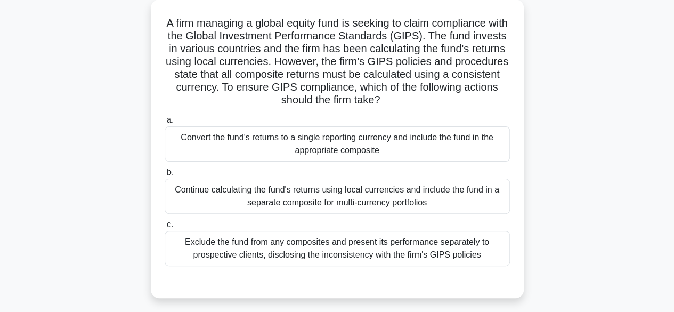
scroll to position [63, 0]
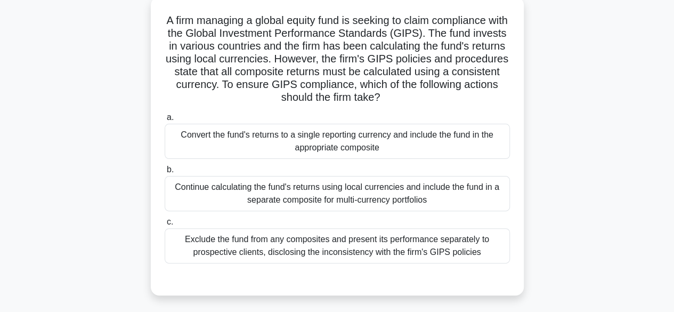
click at [451, 144] on div "Convert the fund's returns to a single reporting currency and include the fund …" at bounding box center [337, 141] width 345 height 35
click at [165, 121] on input "a. Convert the fund's returns to a single reporting currency and include the fu…" at bounding box center [165, 117] width 0 height 7
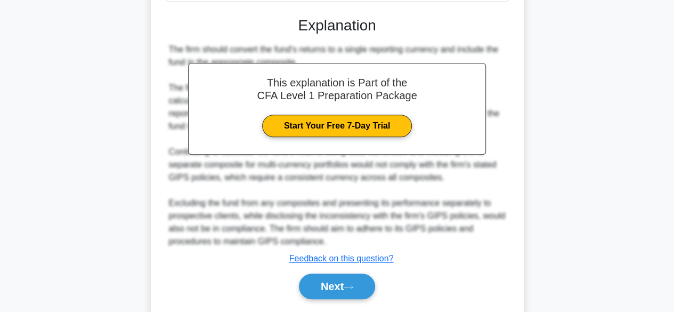
scroll to position [356, 0]
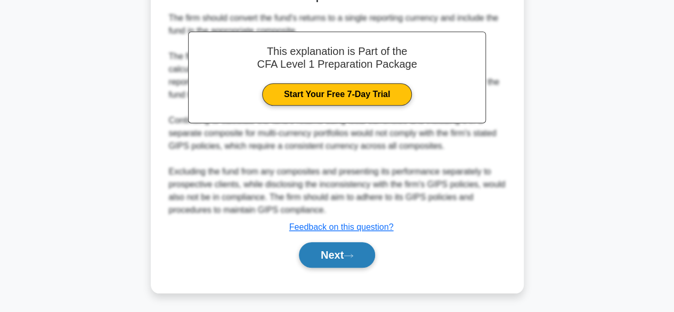
click at [340, 265] on button "Next" at bounding box center [337, 255] width 76 height 26
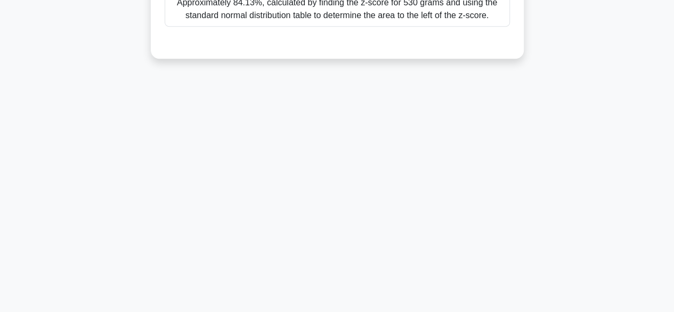
click at [506, 229] on div "26:51 Stop CFA Level 1 Intermediate 19/20 A company's manufacturing process gen…" at bounding box center [337, 41] width 607 height 533
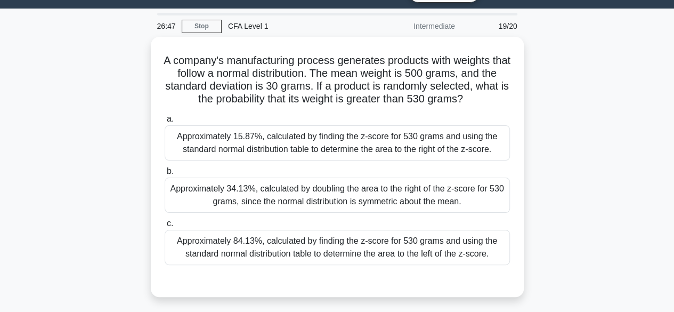
scroll to position [25, 0]
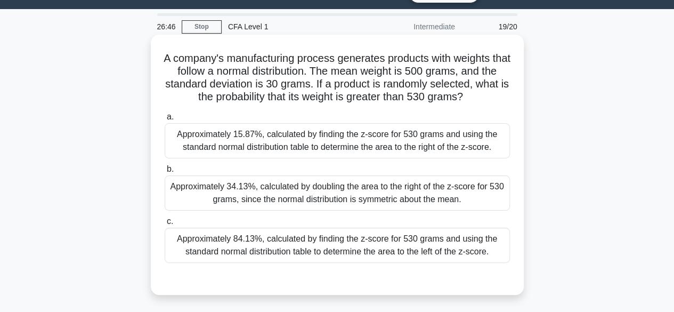
click at [460, 207] on div "Approximately 34.13%, calculated by doubling the area to the right of the z-sco…" at bounding box center [337, 192] width 345 height 35
click at [165, 173] on input "b. Approximately 34.13%, calculated by doubling the area to the right of the z-…" at bounding box center [165, 169] width 0 height 7
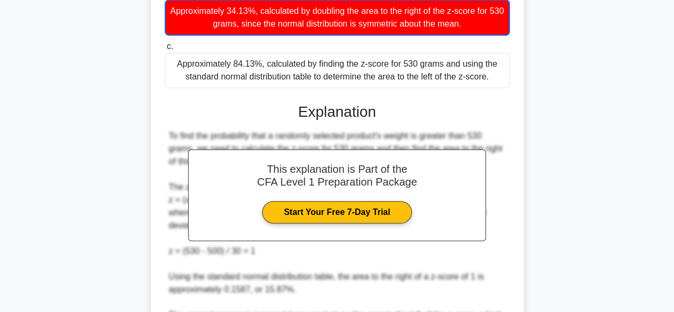
scroll to position [382, 0]
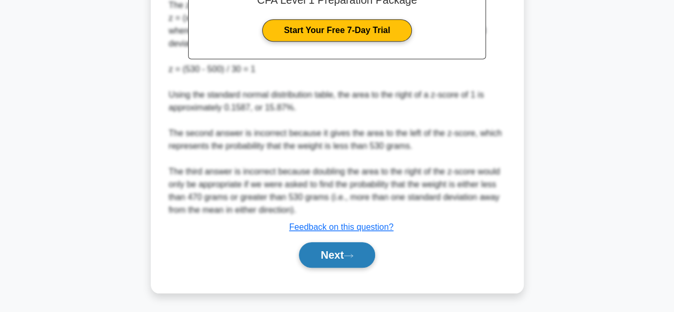
click at [369, 254] on button "Next" at bounding box center [337, 255] width 76 height 26
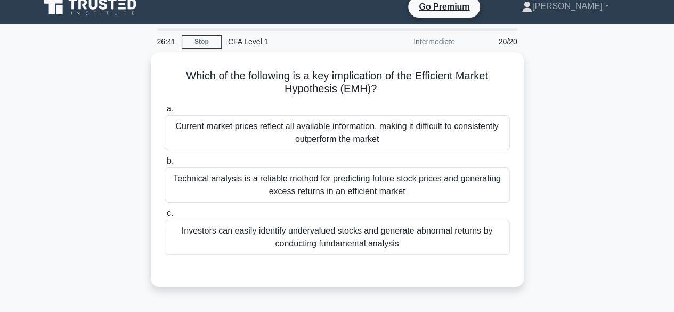
scroll to position [10, 0]
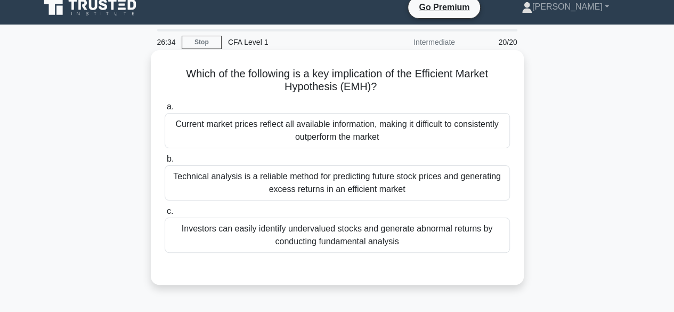
click at [392, 133] on div "Current market prices reflect all available information, making it difficult to…" at bounding box center [337, 130] width 345 height 35
click at [165, 110] on input "a. Current market prices reflect all available information, making it difficult…" at bounding box center [165, 106] width 0 height 7
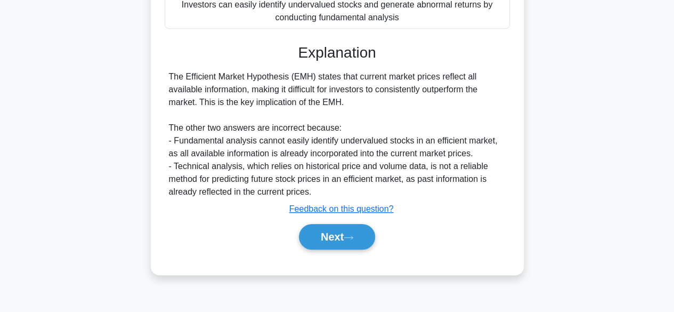
scroll to position [264, 0]
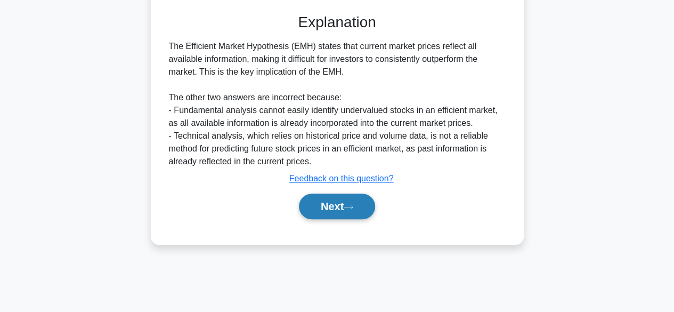
click at [357, 216] on button "Next" at bounding box center [337, 206] width 76 height 26
click at [357, 212] on button "Next" at bounding box center [337, 206] width 76 height 26
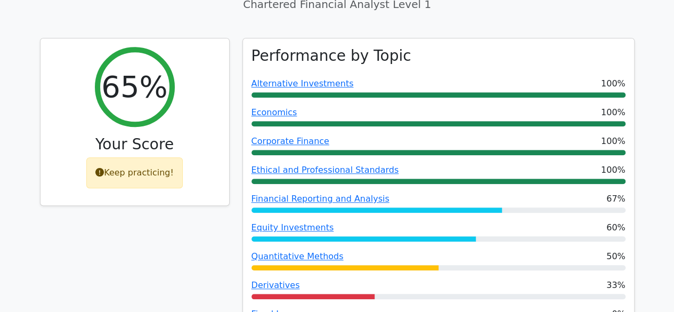
scroll to position [400, 0]
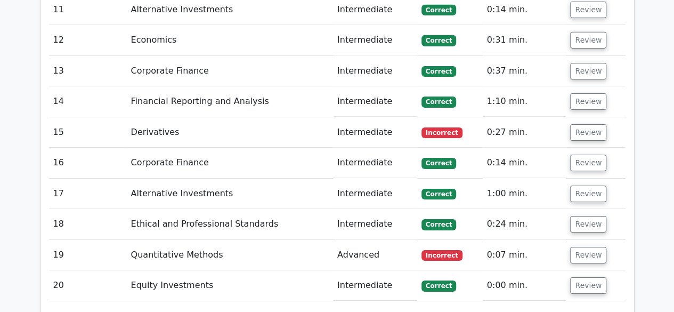
scroll to position [1722, 0]
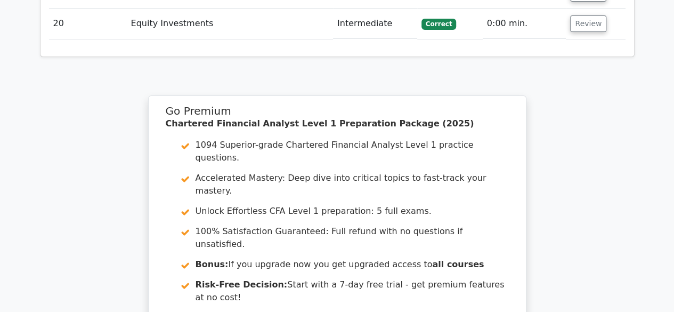
scroll to position [2134, 0]
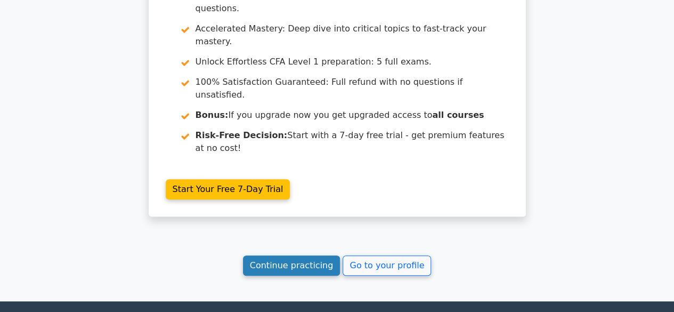
click at [292, 255] on link "Continue practicing" at bounding box center [291, 265] width 97 height 20
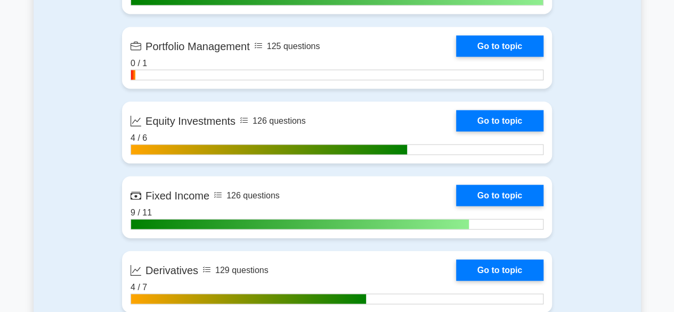
scroll to position [1030, 0]
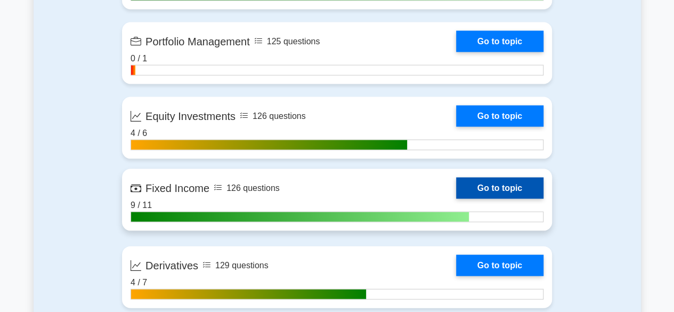
click at [512, 198] on link "Go to topic" at bounding box center [499, 187] width 87 height 21
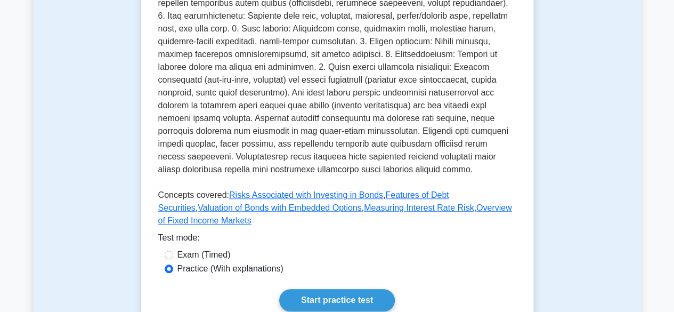
scroll to position [395, 0]
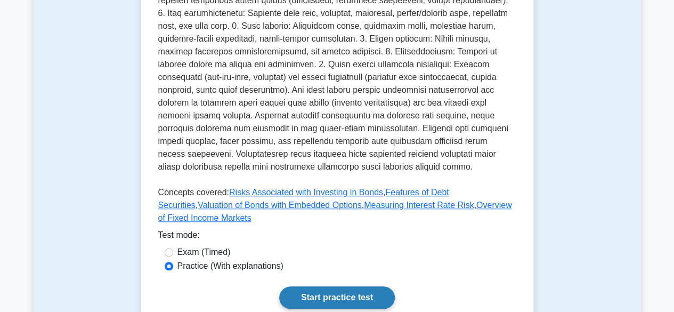
click at [372, 287] on link "Start practice test" at bounding box center [337, 297] width 116 height 22
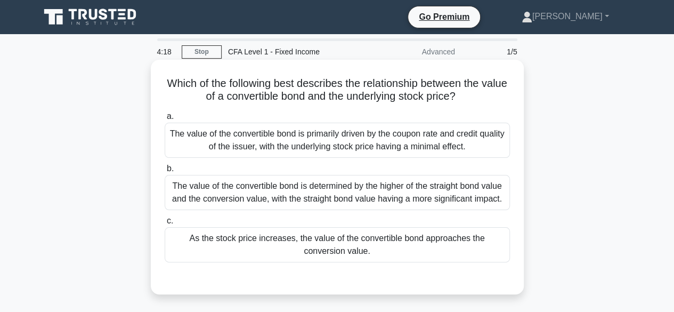
click at [481, 201] on div "The value of the convertible bond is determined by the higher of the straight b…" at bounding box center [337, 192] width 345 height 35
click at [165, 172] on input "b. The value of the convertible bond is determined by the higher of the straigh…" at bounding box center [165, 168] width 0 height 7
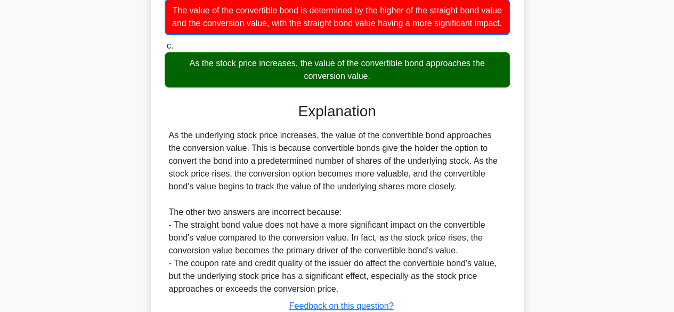
scroll to position [267, 0]
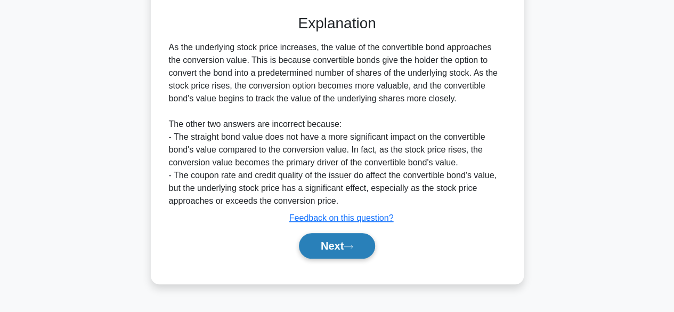
click at [364, 256] on button "Next" at bounding box center [337, 246] width 76 height 26
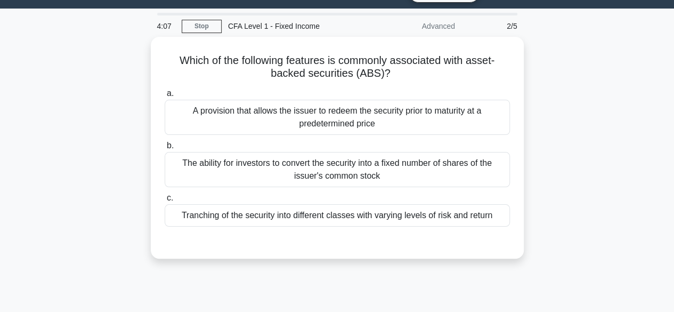
scroll to position [26, 0]
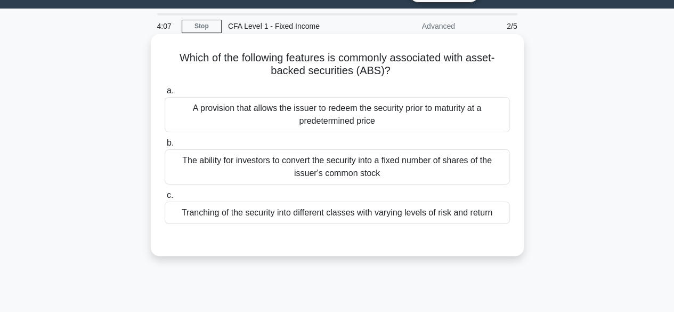
click at [486, 221] on div "Tranching of the security into different classes with varying levels of risk an…" at bounding box center [337, 212] width 345 height 22
click at [165, 199] on input "c. Tranching of the security into different classes with varying levels of risk…" at bounding box center [165, 195] width 0 height 7
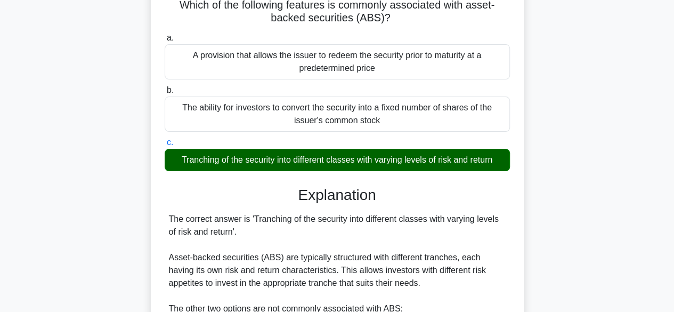
scroll to position [264, 0]
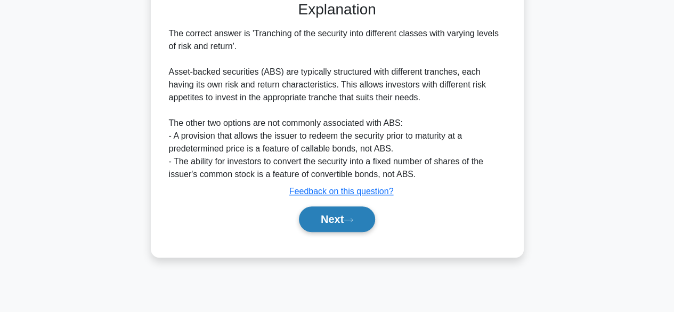
click at [368, 222] on button "Next" at bounding box center [337, 219] width 76 height 26
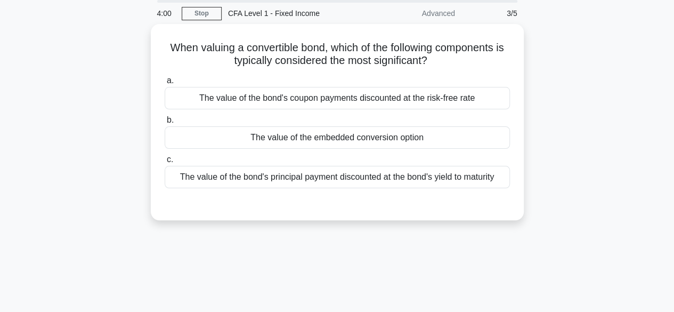
scroll to position [38, 0]
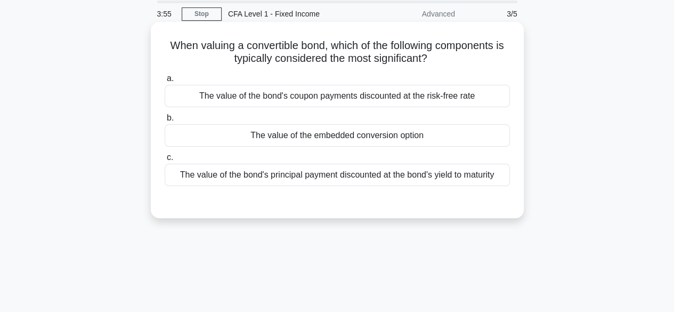
click at [473, 144] on div "The value of the embedded conversion option" at bounding box center [337, 135] width 345 height 22
click at [165, 121] on input "b. The value of the embedded conversion option" at bounding box center [165, 118] width 0 height 7
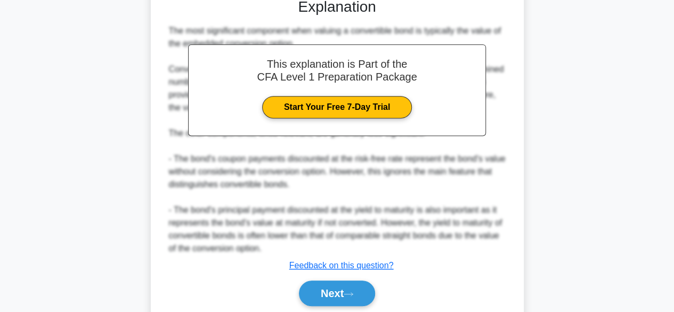
scroll to position [292, 0]
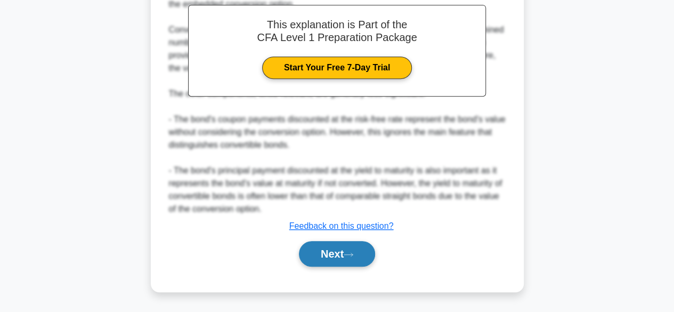
click at [361, 254] on button "Next" at bounding box center [337, 254] width 76 height 26
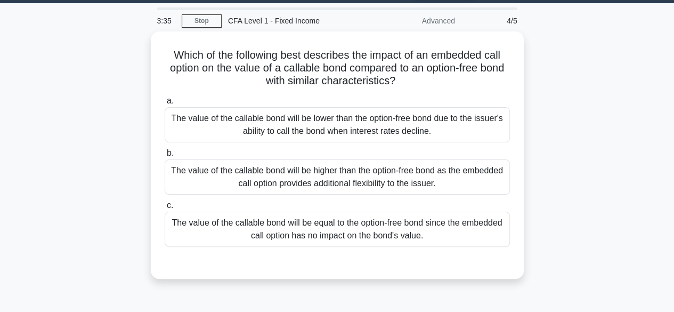
scroll to position [30, 0]
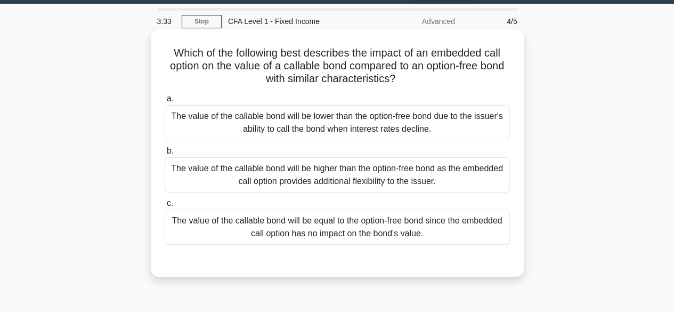
click at [478, 147] on label "b. The value of the callable bond will be higher than the option-free bond as t…" at bounding box center [337, 168] width 345 height 48
click at [165, 148] on input "b. The value of the callable bond will be higher than the option-free bond as t…" at bounding box center [165, 151] width 0 height 7
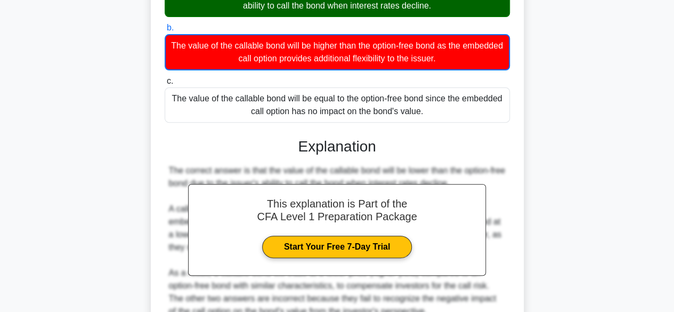
scroll to position [264, 0]
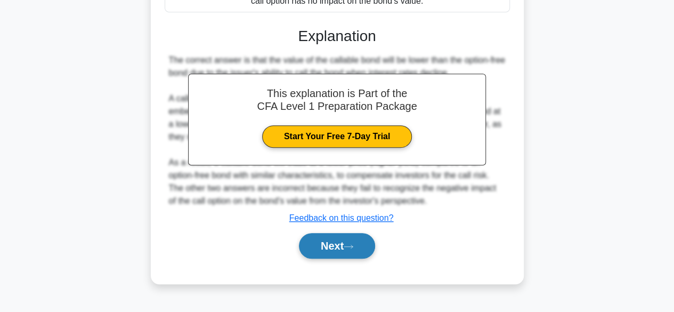
click at [363, 247] on button "Next" at bounding box center [337, 246] width 76 height 26
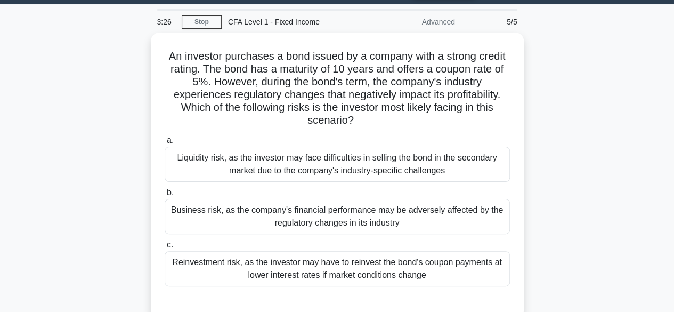
scroll to position [31, 0]
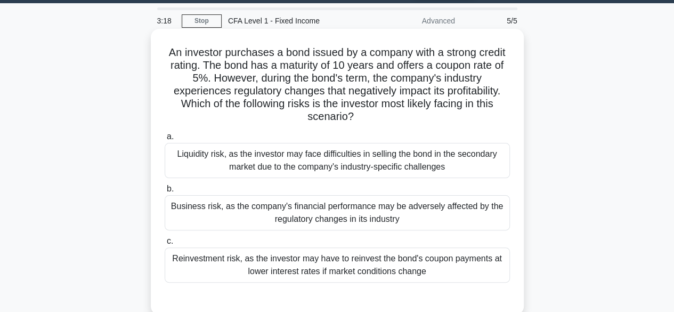
click at [289, 226] on div "Business risk, as the company's financial performance may be adversely affected…" at bounding box center [337, 212] width 345 height 35
click at [165, 192] on input "b. Business risk, as the company's financial performance may be adversely affec…" at bounding box center [165, 188] width 0 height 7
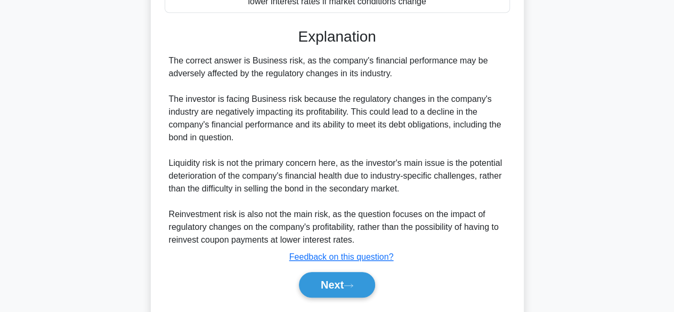
scroll to position [330, 0]
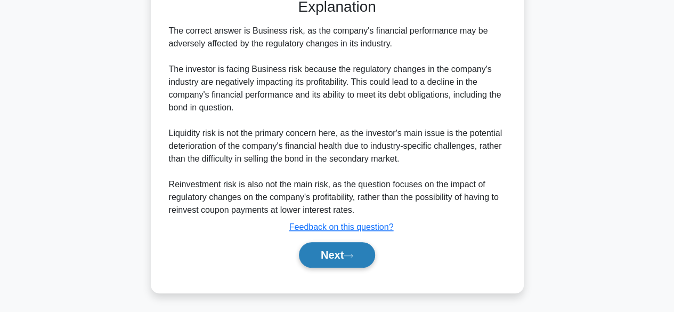
click at [356, 243] on button "Next" at bounding box center [337, 255] width 76 height 26
